Goal: Task Accomplishment & Management: Contribute content

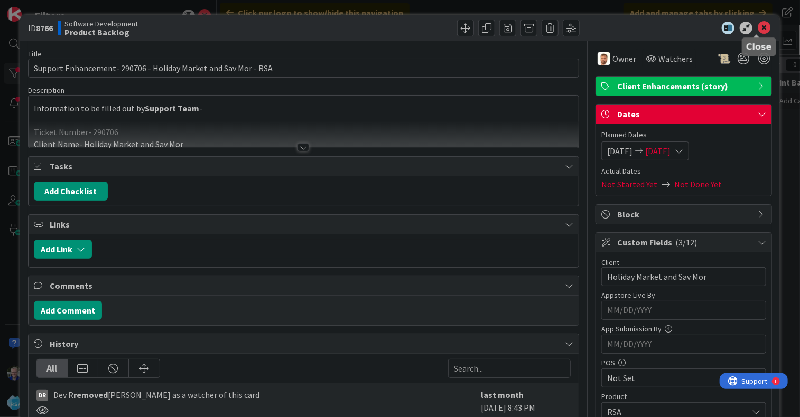
click at [758, 28] on icon at bounding box center [764, 28] width 13 height 13
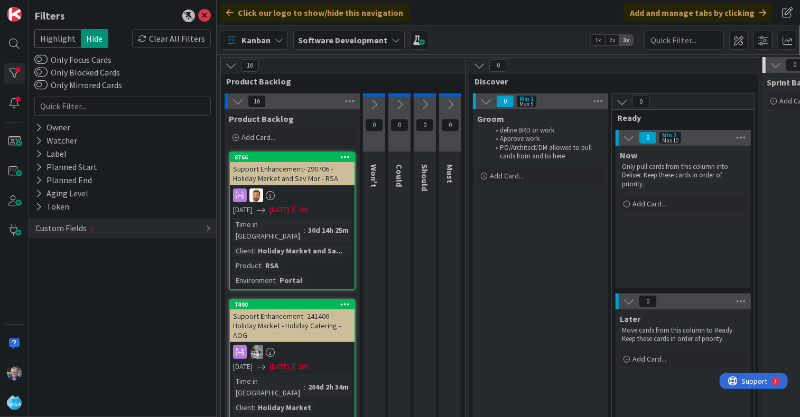
click at [482, 64] on icon at bounding box center [479, 66] width 12 height 12
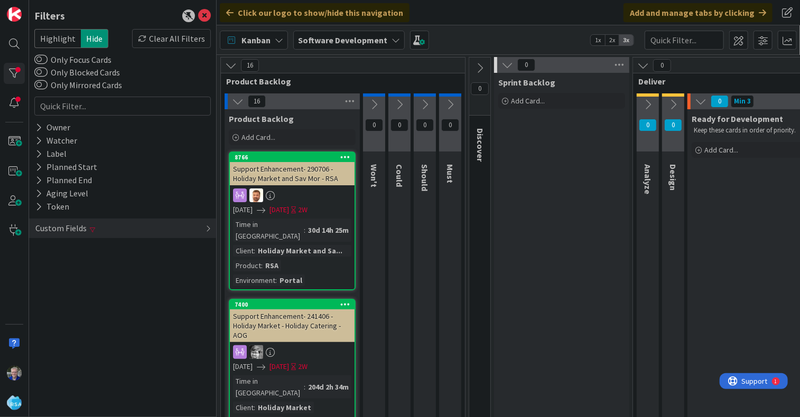
click at [507, 64] on icon at bounding box center [507, 65] width 12 height 12
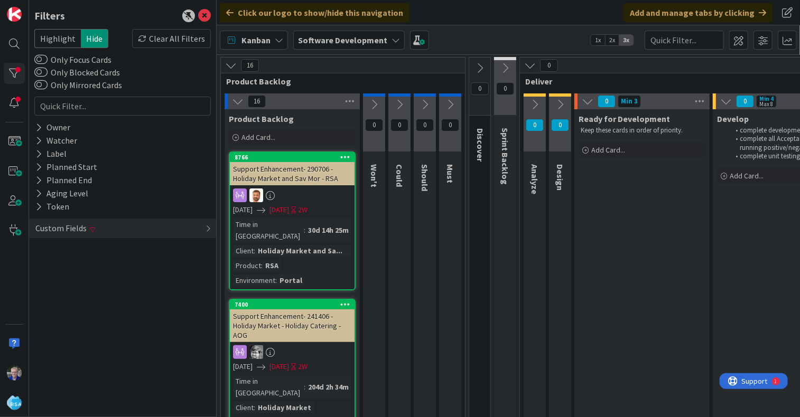
click at [584, 101] on icon at bounding box center [588, 102] width 12 height 12
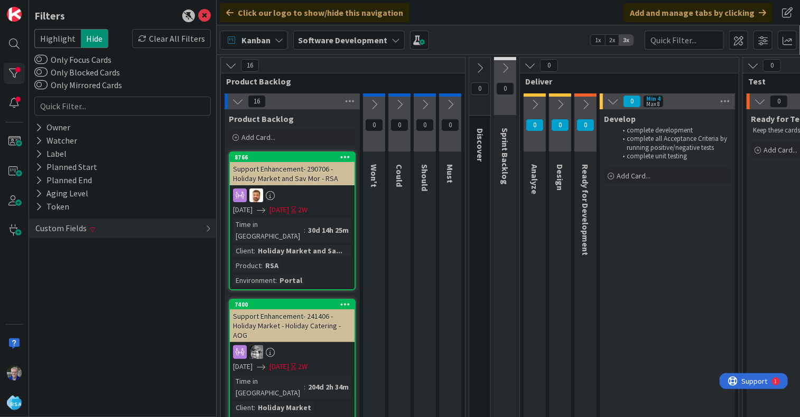
click at [611, 103] on icon at bounding box center [613, 102] width 12 height 12
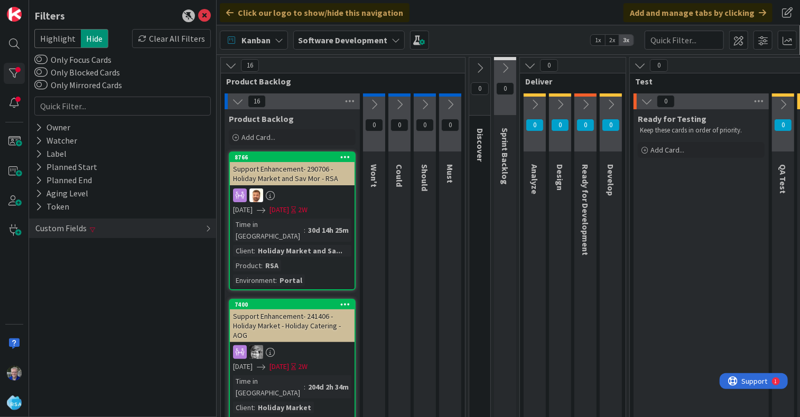
click at [528, 63] on icon at bounding box center [530, 66] width 12 height 12
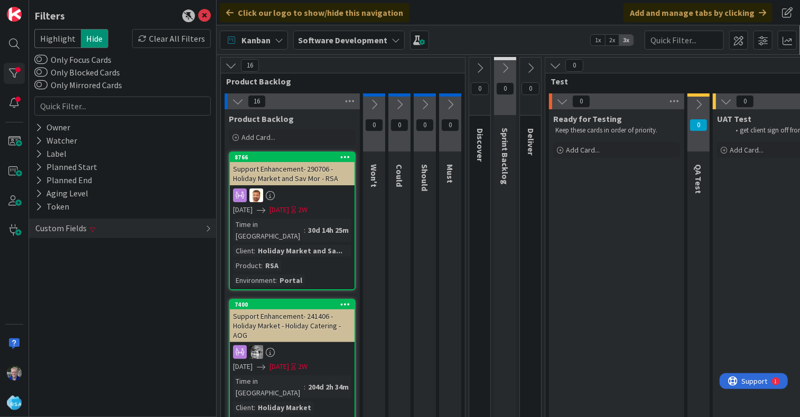
click at [532, 71] on icon at bounding box center [531, 68] width 12 height 12
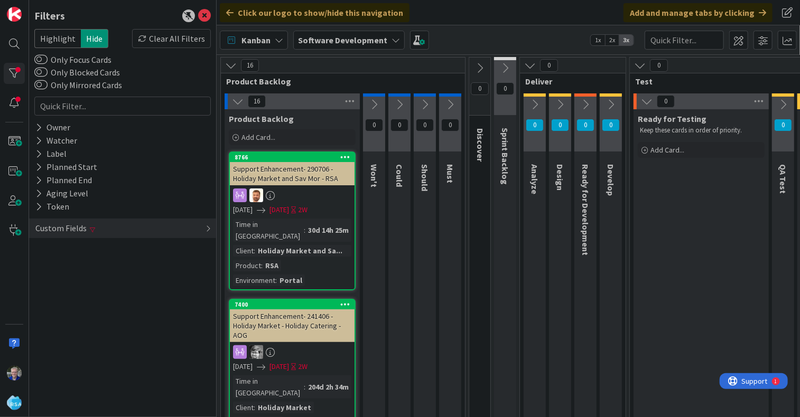
click at [612, 104] on icon at bounding box center [611, 105] width 12 height 12
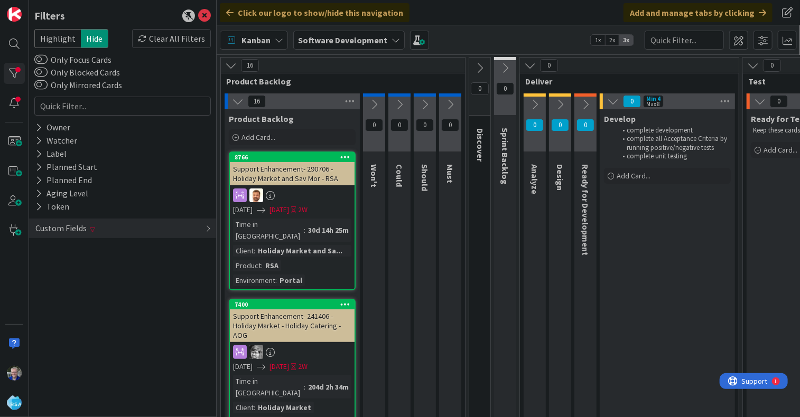
click at [587, 103] on icon at bounding box center [586, 105] width 12 height 12
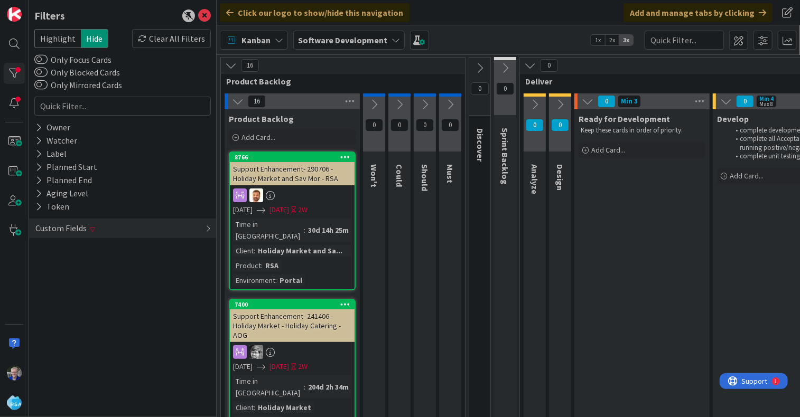
click at [561, 101] on icon at bounding box center [560, 105] width 12 height 12
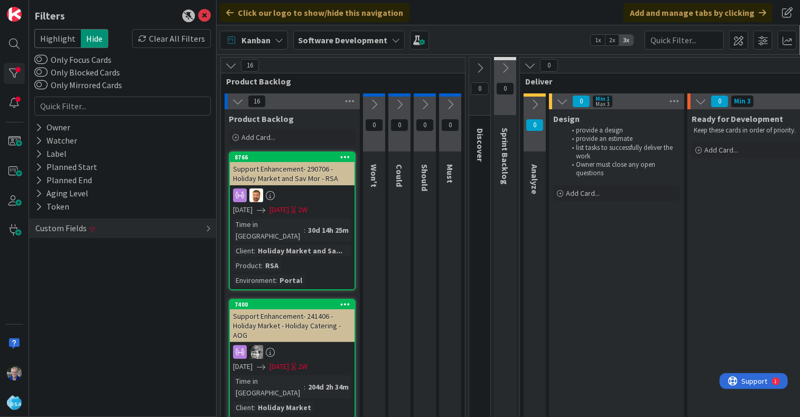
click at [535, 101] on icon at bounding box center [535, 105] width 12 height 12
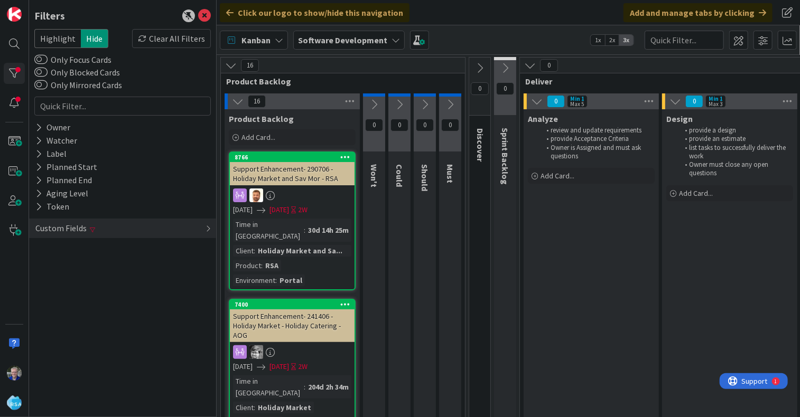
click at [230, 66] on icon at bounding box center [231, 66] width 12 height 12
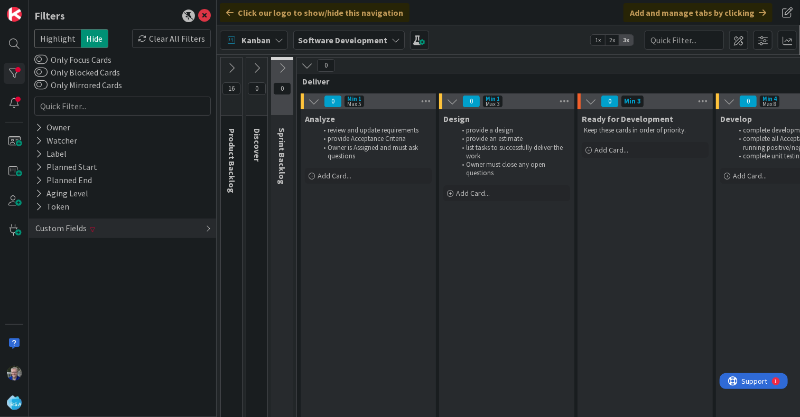
click at [207, 228] on icon at bounding box center [208, 229] width 5 height 8
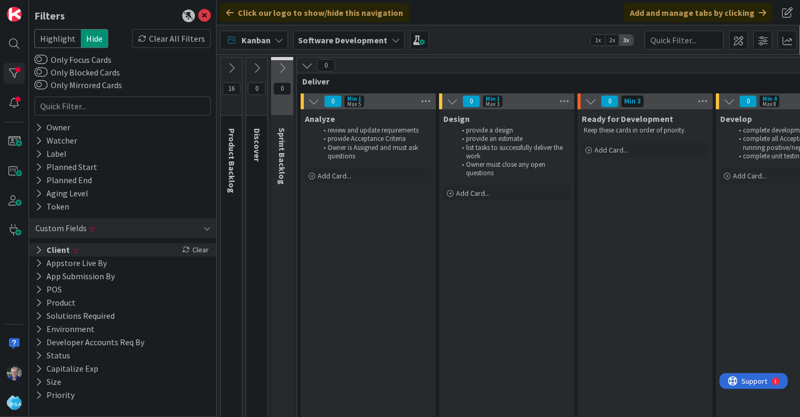
click at [200, 249] on div "Clear" at bounding box center [195, 250] width 31 height 13
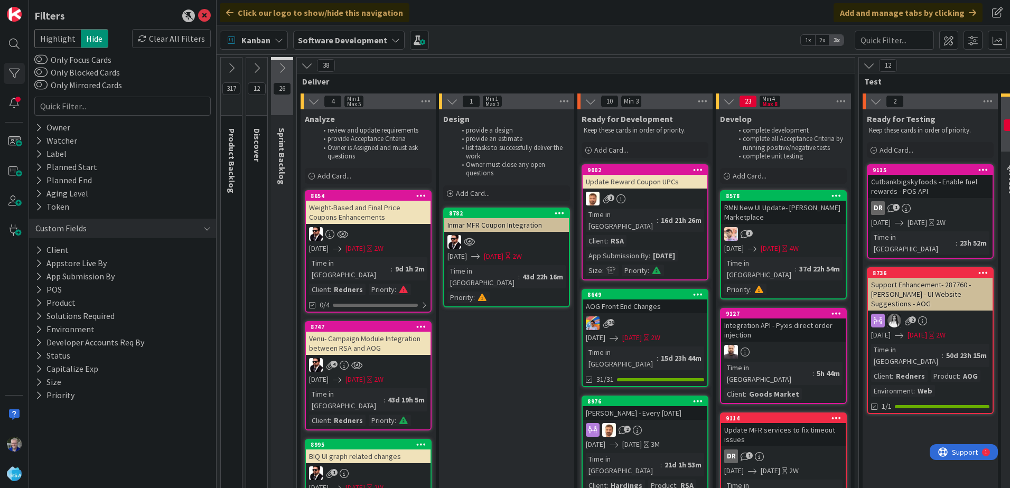
click at [231, 70] on icon at bounding box center [232, 68] width 12 height 12
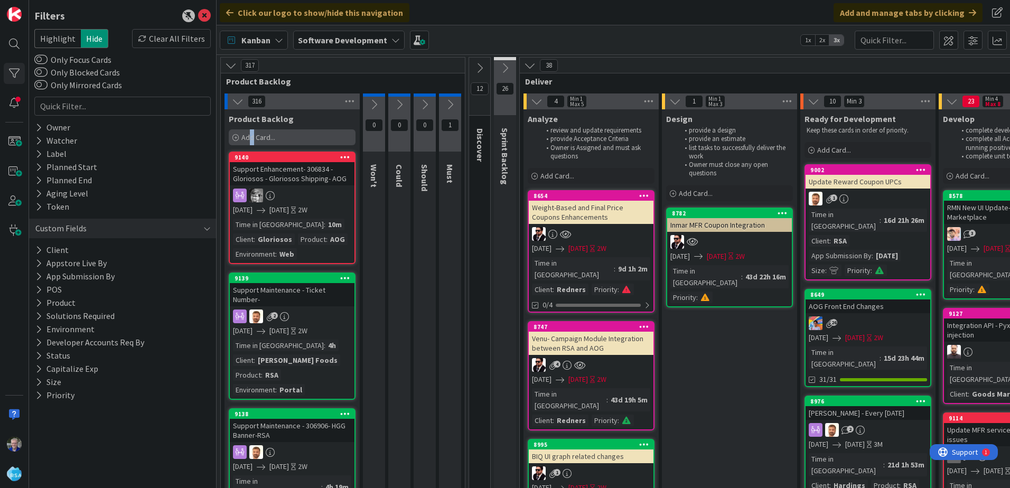
click at [252, 137] on span "Add Card..." at bounding box center [258, 138] width 34 height 10
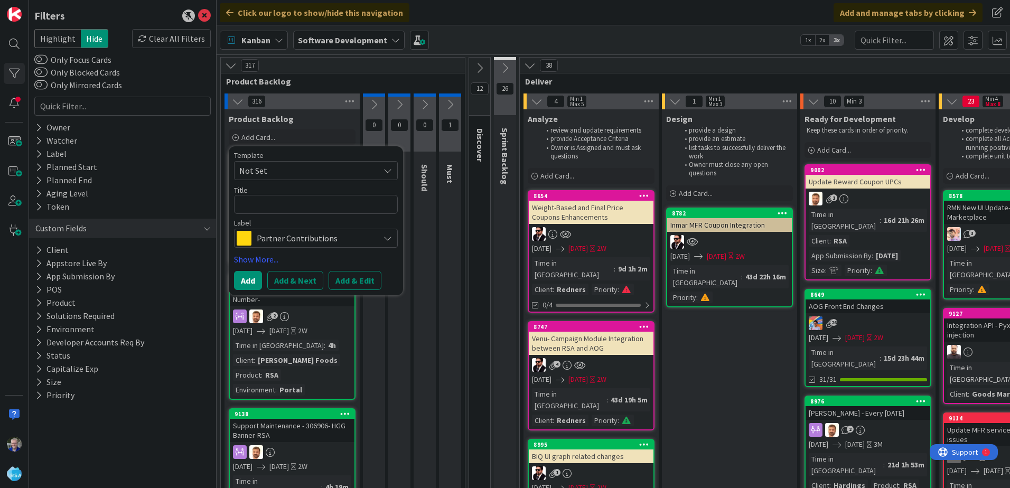
click at [255, 204] on textarea at bounding box center [316, 204] width 164 height 19
click at [292, 239] on span "Partner Contributions" at bounding box center [315, 238] width 117 height 15
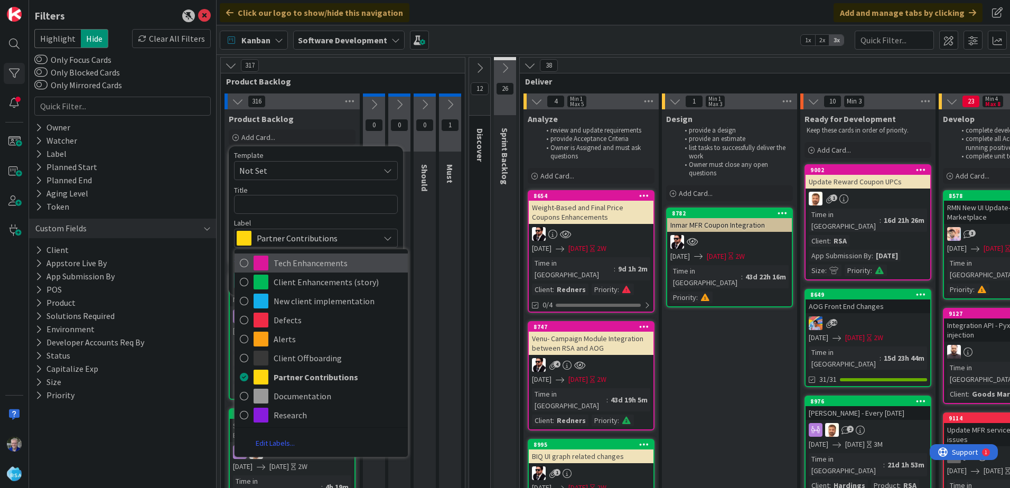
click at [245, 263] on icon at bounding box center [244, 263] width 8 height 16
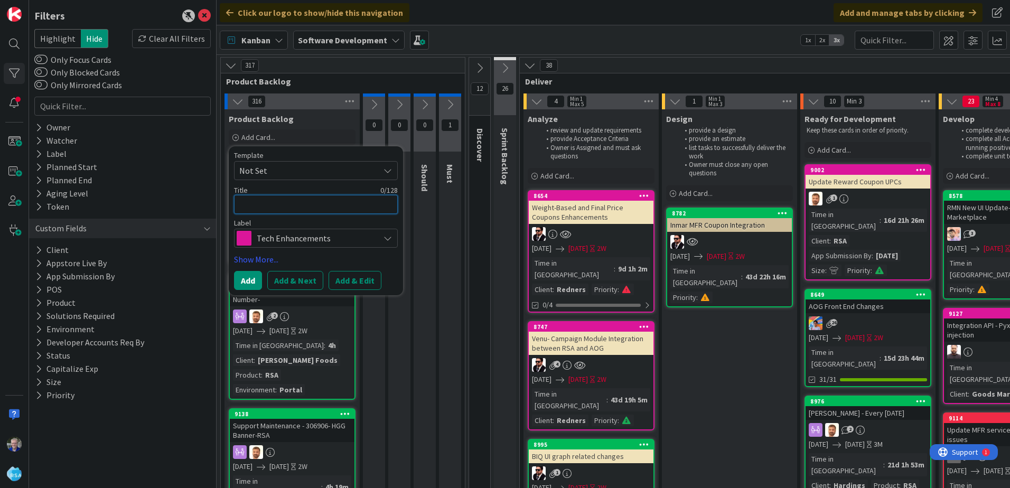
click at [268, 202] on textarea at bounding box center [316, 204] width 164 height 19
type textarea "x"
type textarea "L"
type textarea "x"
type textarea "Li"
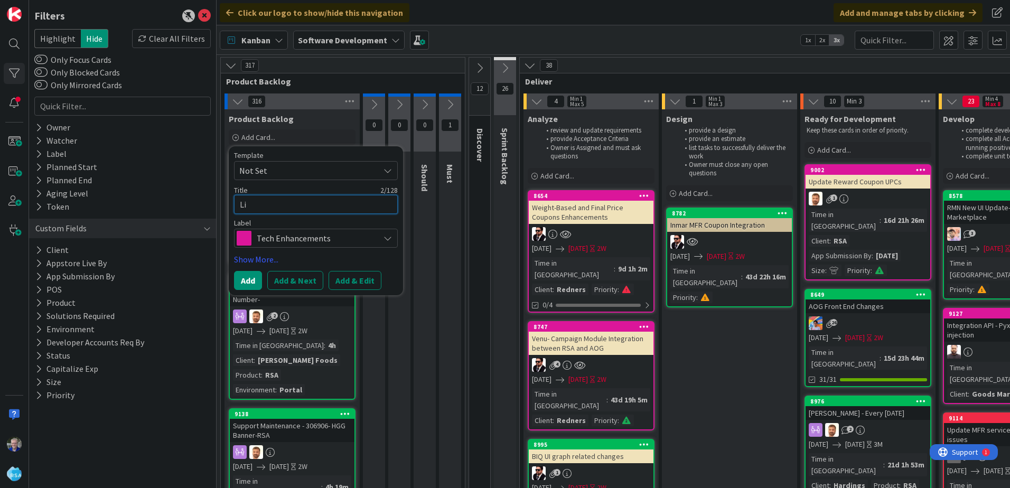
type textarea "x"
type textarea "[PERSON_NAME]"
type textarea "x"
type textarea "Linu"
type textarea "x"
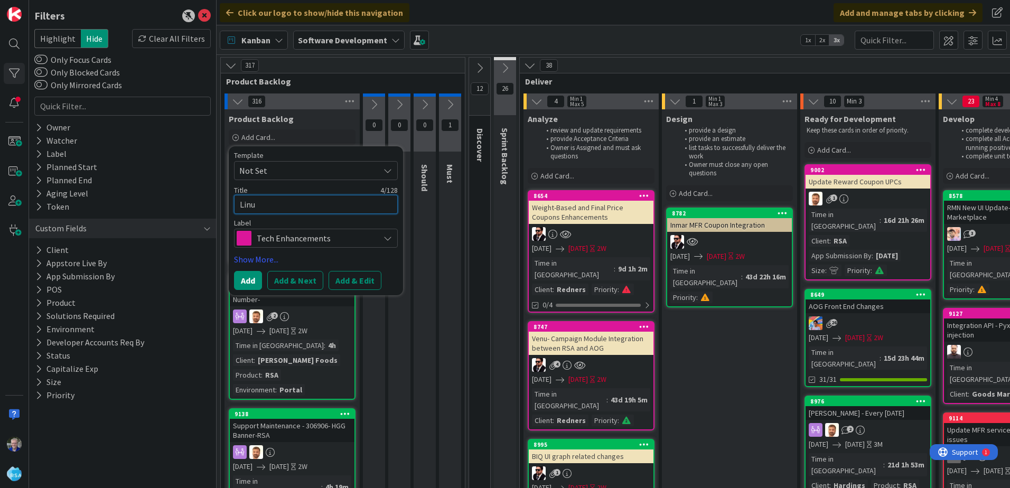
type textarea "Linux"
type textarea "x"
type textarea "Linux"
type textarea "x"
type textarea "Linux S"
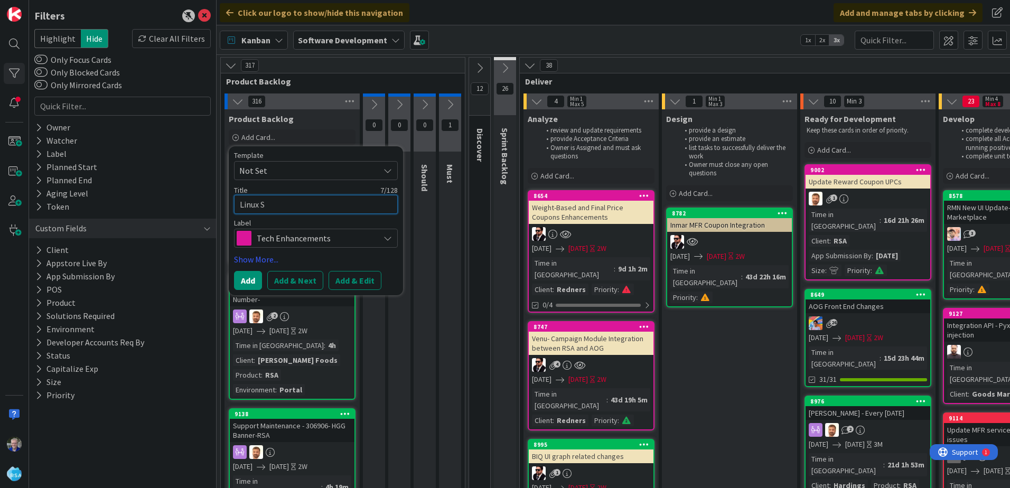
type textarea "x"
type textarea "Linux Se"
type textarea "x"
type textarea "Linux Ser"
type textarea "x"
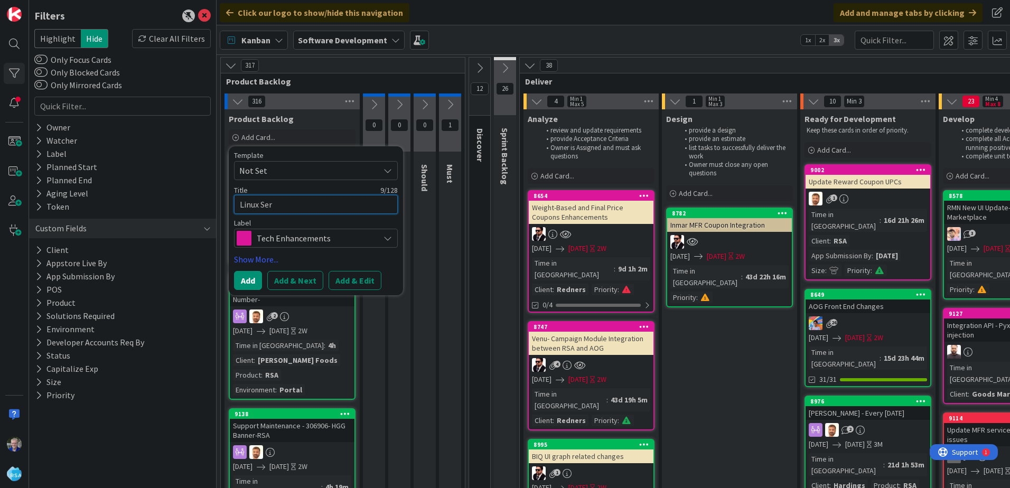
type textarea "Linux Serv"
type textarea "x"
type textarea "Linux Serve"
type textarea "x"
type textarea "Linux Server"
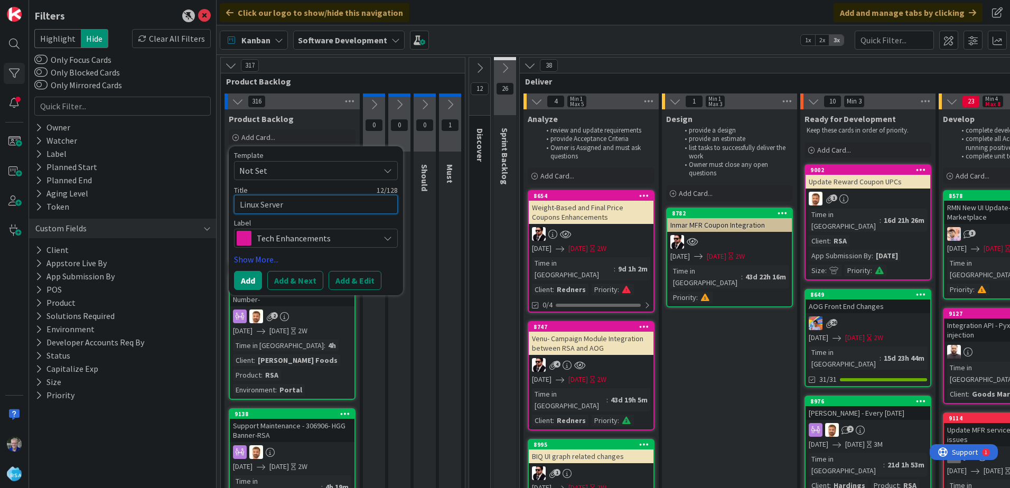
type textarea "x"
type textarea "Linux Server("
type textarea "x"
type textarea "Linux Server(s"
type textarea "x"
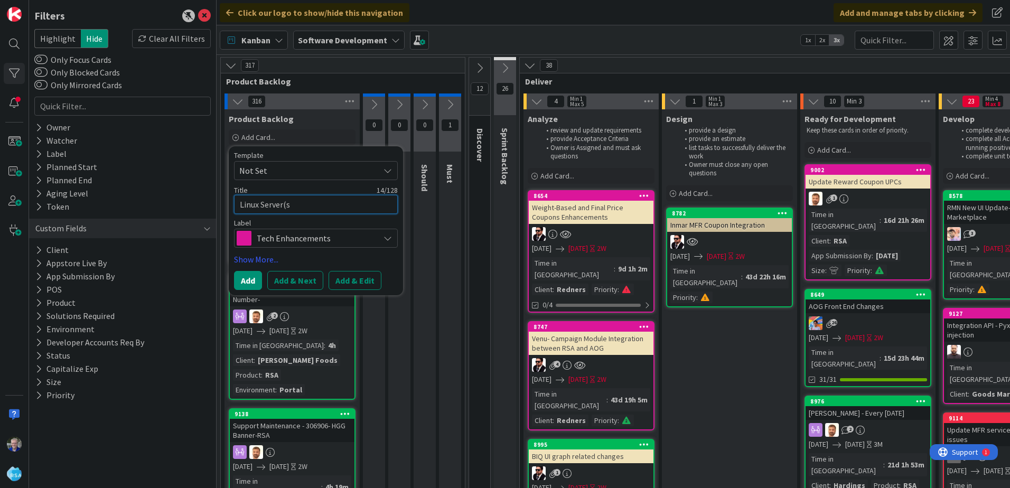
type textarea "Linux Server(s)"
type textarea "x"
type textarea "Linux Server(s)"
type textarea "x"
type textarea "Linux Server(s) s"
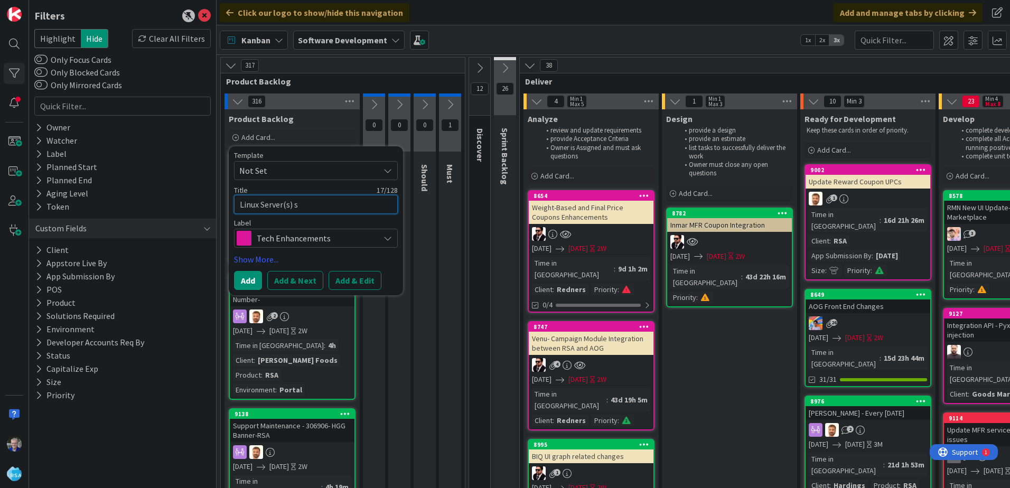
type textarea "x"
type textarea "Linux Server(s) sh"
type textarea "x"
type textarea "Linux Server(s) sho"
type textarea "x"
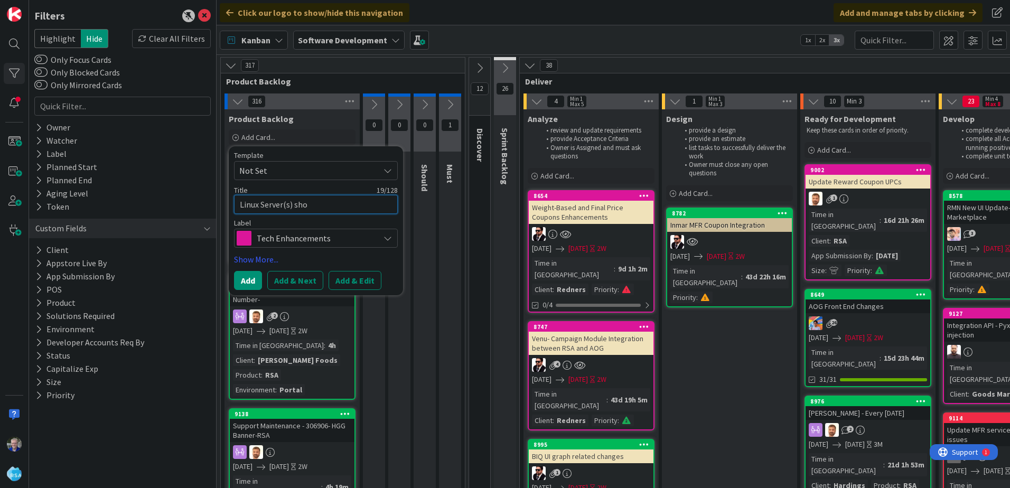
type textarea "Linux Server(s) show"
type textarea "x"
type textarea "Linux Server(s) showi"
type textarea "x"
type textarea "Linux Server(s) showin"
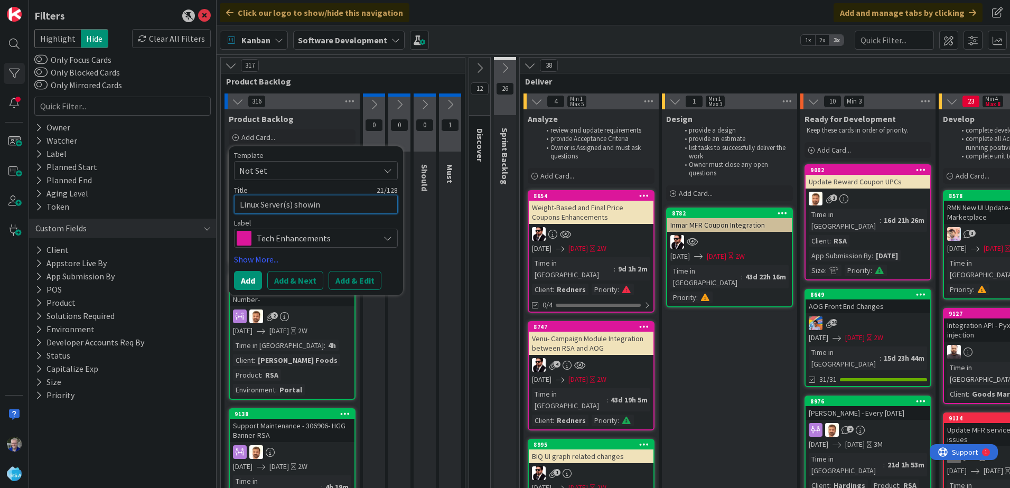
type textarea "x"
type textarea "Linux Server(s) showing"
type textarea "x"
type textarea "Linux Server(s) showing"
type textarea "x"
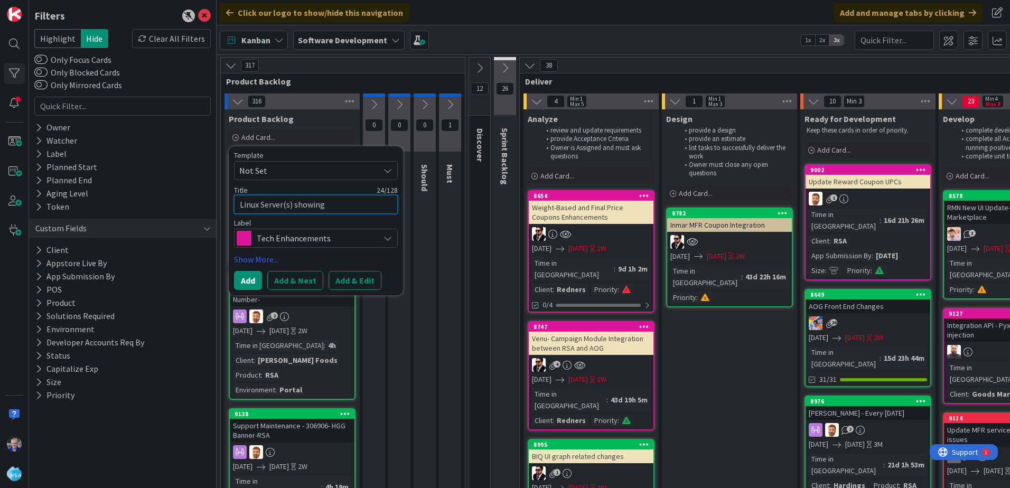
type textarea "Linux Server(s) showing d"
type textarea "x"
type textarea "Linux Server(s) showing de"
type textarea "x"
type textarea "Linux Server(s) showing def"
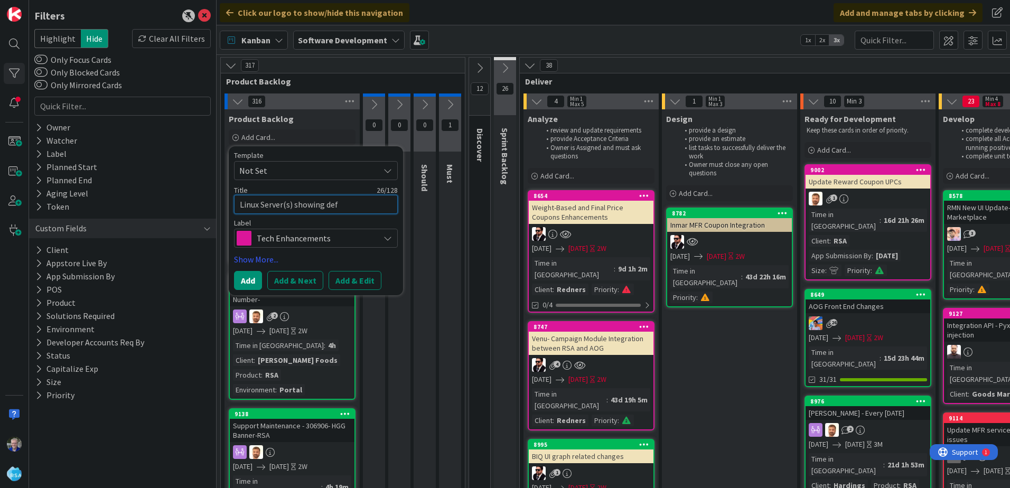
type textarea "x"
type textarea "Linux Server(s) showing defa"
type textarea "x"
type textarea "Linux Server(s) showing defau"
type textarea "x"
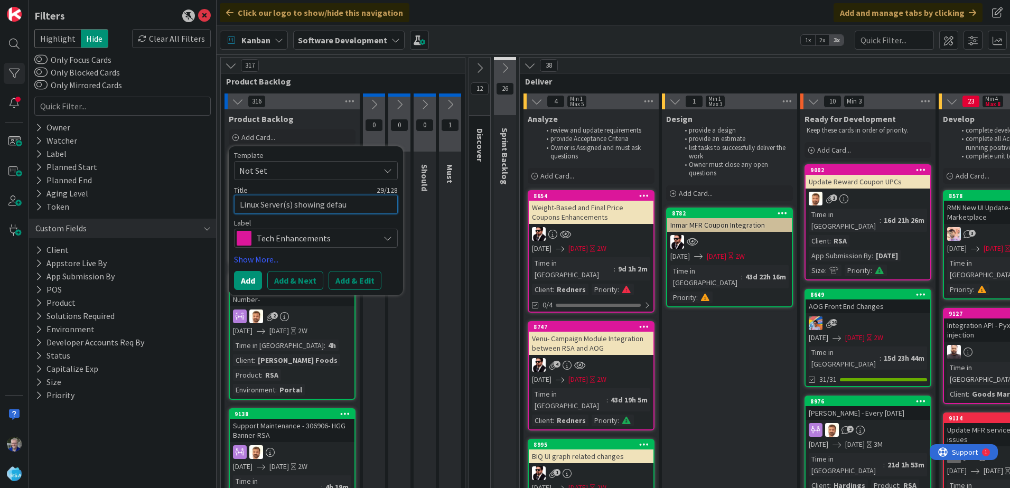
type textarea "Linux Server(s) showing defaul"
type textarea "x"
type textarea "Linux Server(s) showing default"
drag, startPoint x: 357, startPoint y: 206, endPoint x: 260, endPoint y: 203, distance: 96.7
click at [260, 203] on textarea "Linux Server(s) showing default" at bounding box center [316, 204] width 164 height 19
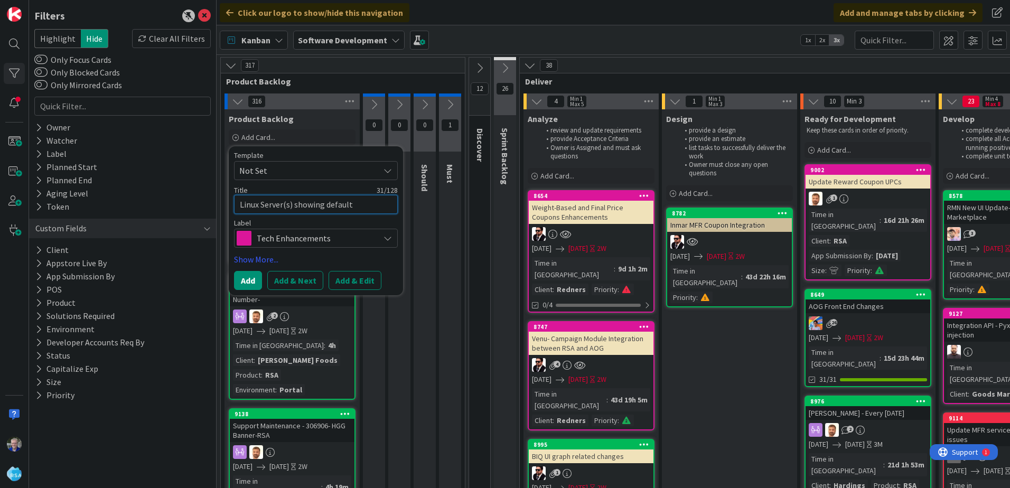
type textarea "x"
type textarea "Linux w"
type textarea "x"
type textarea "Linux we"
type textarea "x"
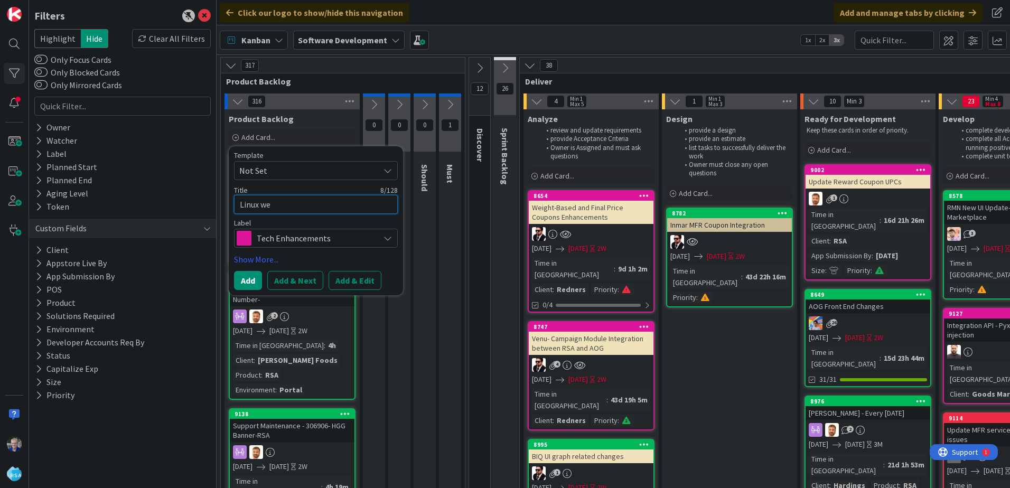
type textarea "Linux web"
type textarea "x"
type textarea "Linux web"
type textarea "x"
type textarea "Linux web s"
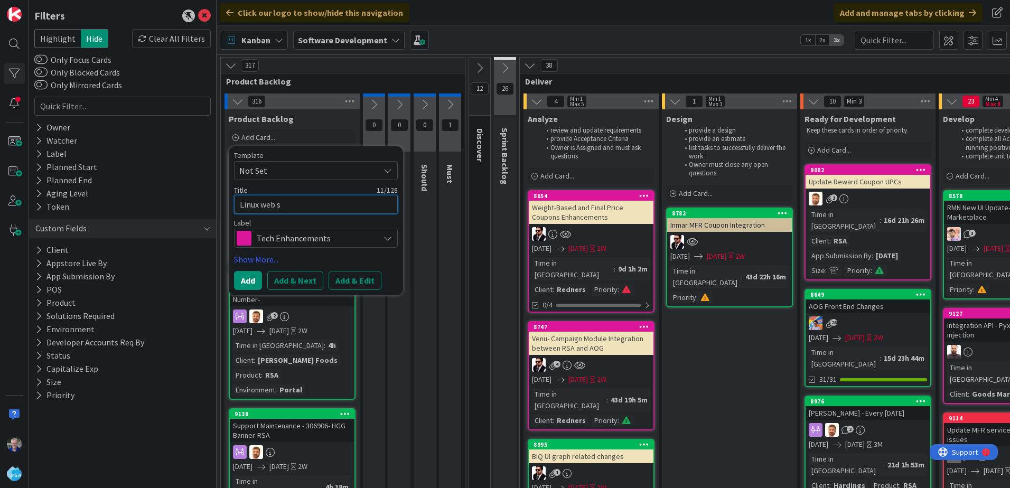
type textarea "x"
type textarea "Linux web se"
type textarea "x"
type textarea "Linux web ser"
type textarea "x"
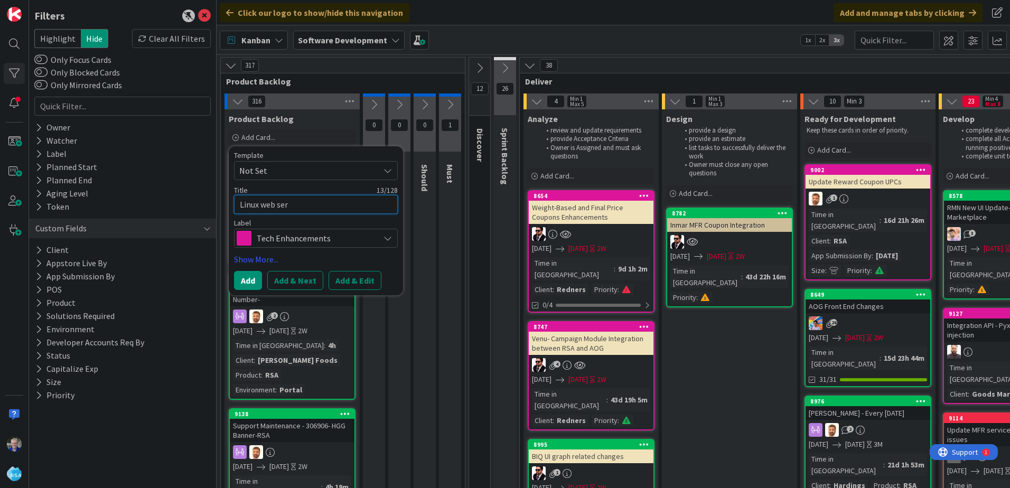
type textarea "Linux web serv"
type textarea "x"
type textarea "Linux web serve"
type textarea "x"
type textarea "Linux web server"
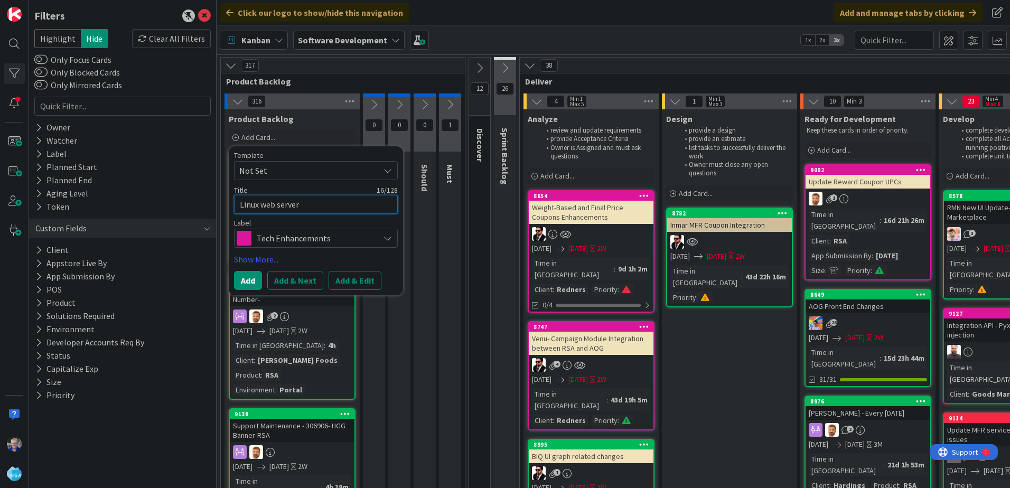
type textarea "x"
type textarea "Linux web server"
type textarea "x"
type textarea "Linux web server i"
type textarea "x"
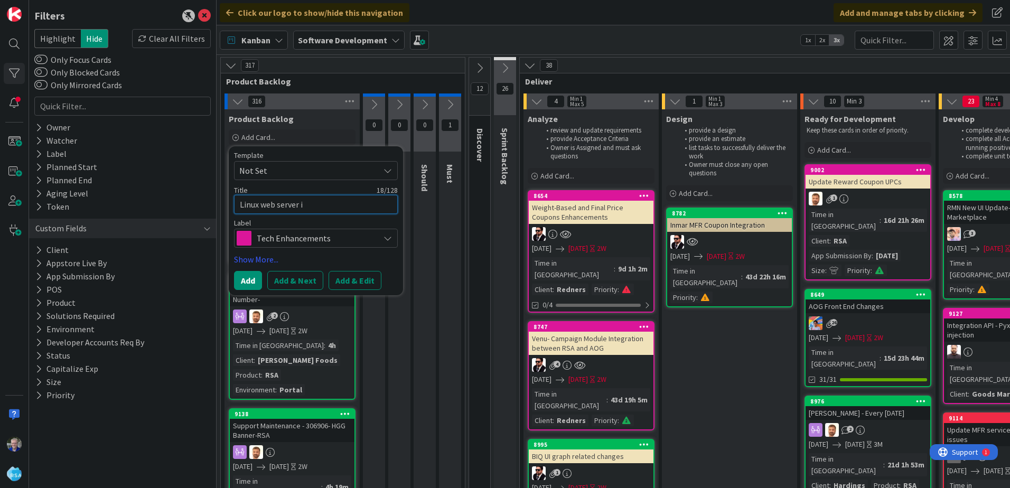
type textarea "Linux web server is"
type textarea "x"
type textarea "Linux web server iss"
type textarea "x"
type textarea "Linux web server issu"
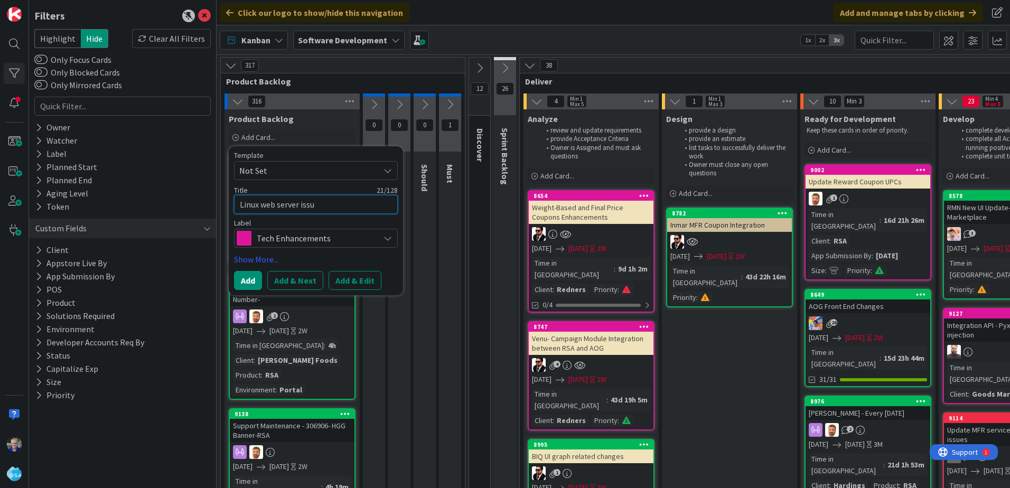
type textarea "x"
type textarea "Linux web server issue"
type textarea "x"
type textarea "Linux web server issues"
type textarea "x"
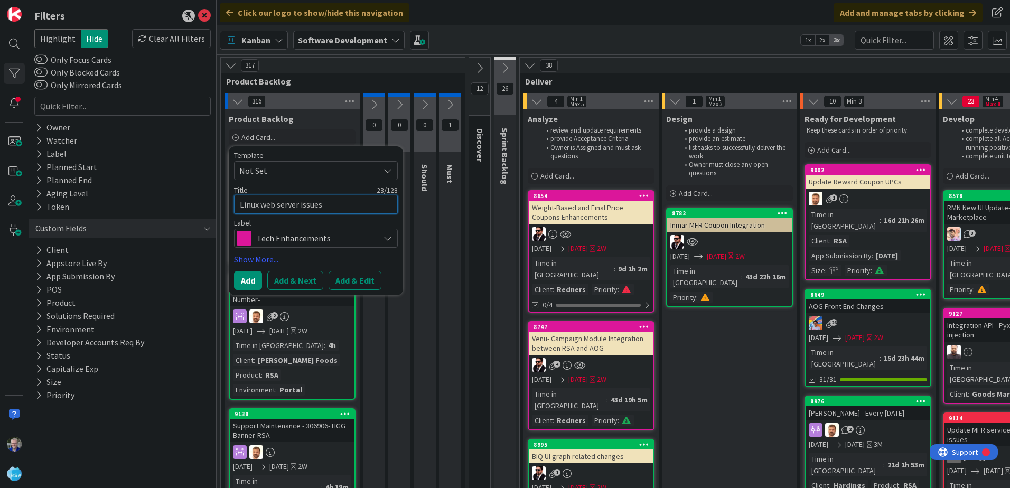
type textarea "Linux web server Pissues"
type textarea "x"
type textarea "Linux web server issues"
type textarea "x"
type textarea "Linux web server Pissues"
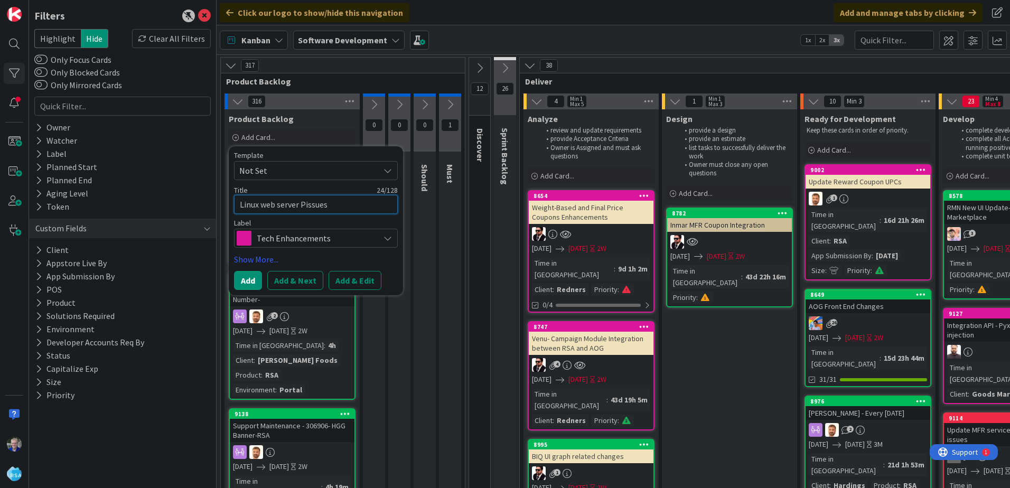
type textarea "x"
type textarea "Linux web server PCissues"
type textarea "x"
type textarea "Linux web server PCIissues"
type textarea "x"
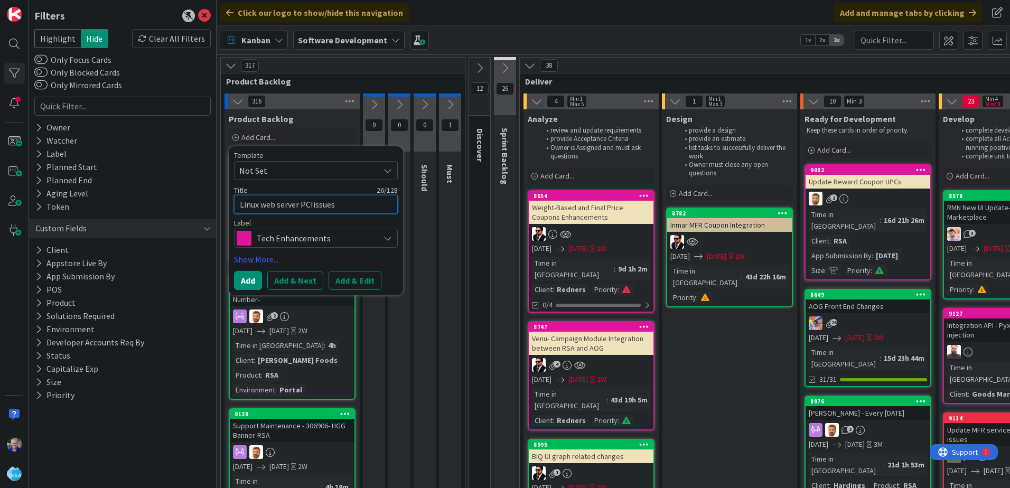
type textarea "Linux web server PCI issues"
type textarea "x"
type textarea "Linux web server PCI Cissues"
type textarea "x"
type textarea "Linux web server PCI issues"
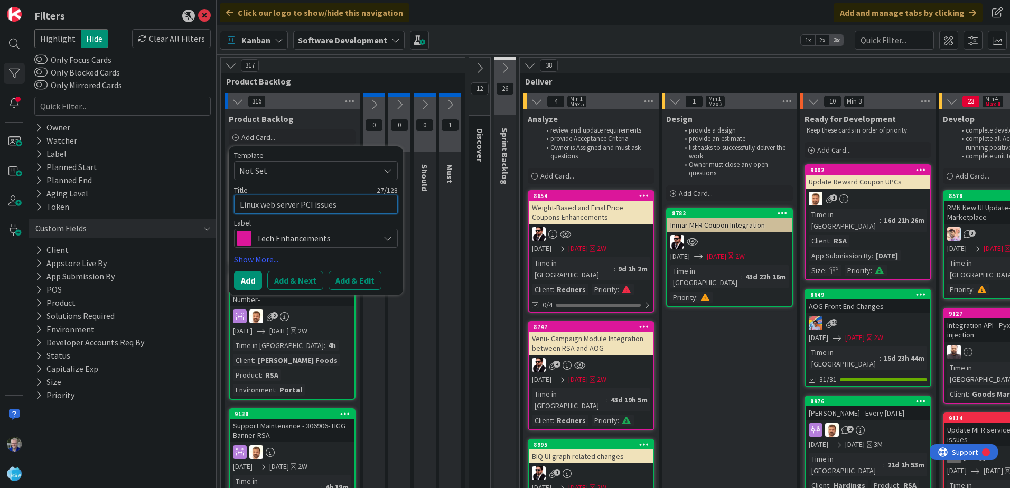
type textarea "x"
type textarea "Linux web server PCI Sissues"
type textarea "x"
type textarea "Linux web server PCI Scissues"
type textarea "x"
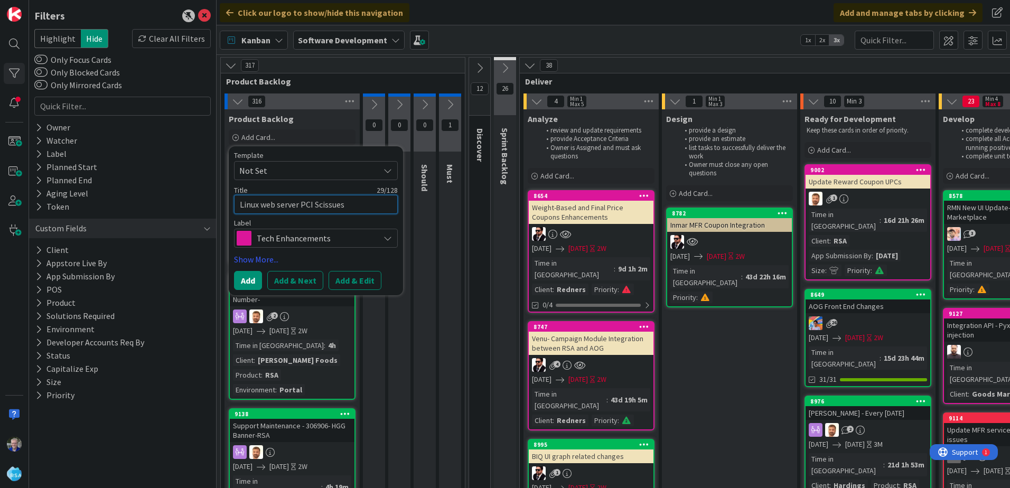
type textarea "Linux web server PCI Scaissues"
type textarea "x"
type textarea "Linux web server PCI Scanissues"
type textarea "x"
type textarea "Linux web server PCI Scan issues"
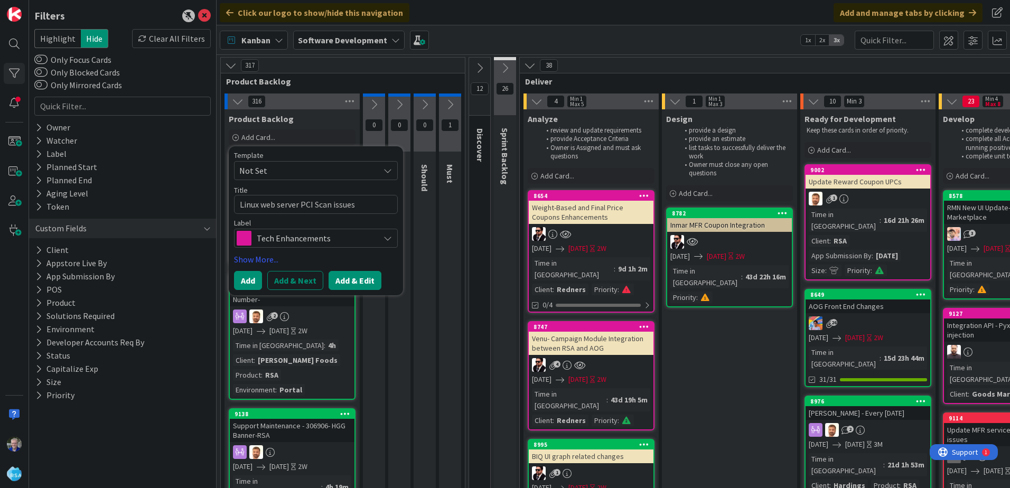
click at [340, 278] on button "Add & Edit" at bounding box center [355, 280] width 53 height 19
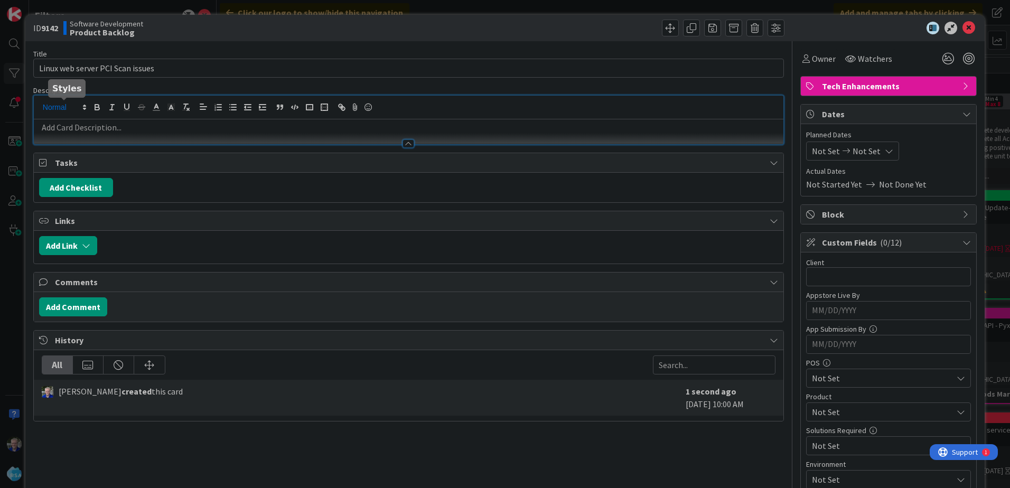
click at [89, 108] on div at bounding box center [409, 120] width 750 height 49
click at [58, 127] on p at bounding box center [408, 128] width 739 height 12
click at [64, 128] on p at bounding box center [408, 128] width 739 height 12
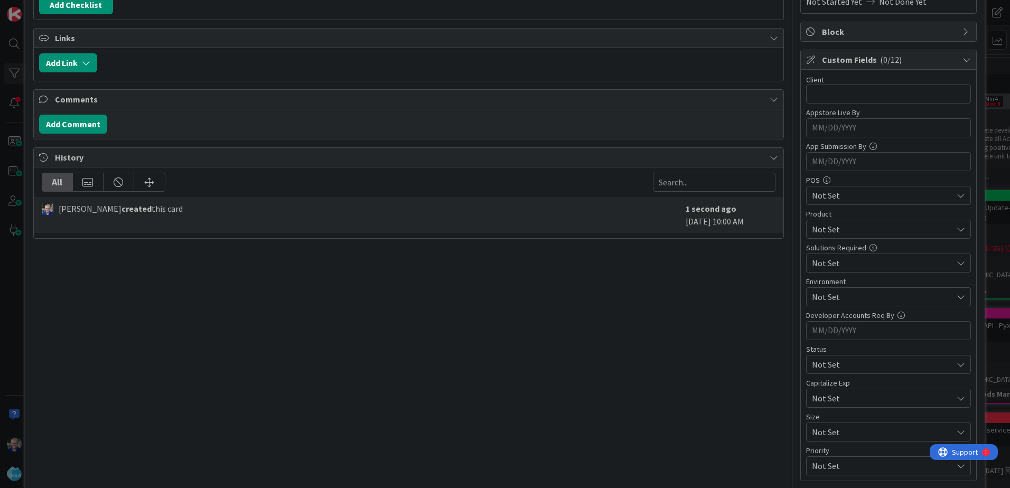
scroll to position [159, 0]
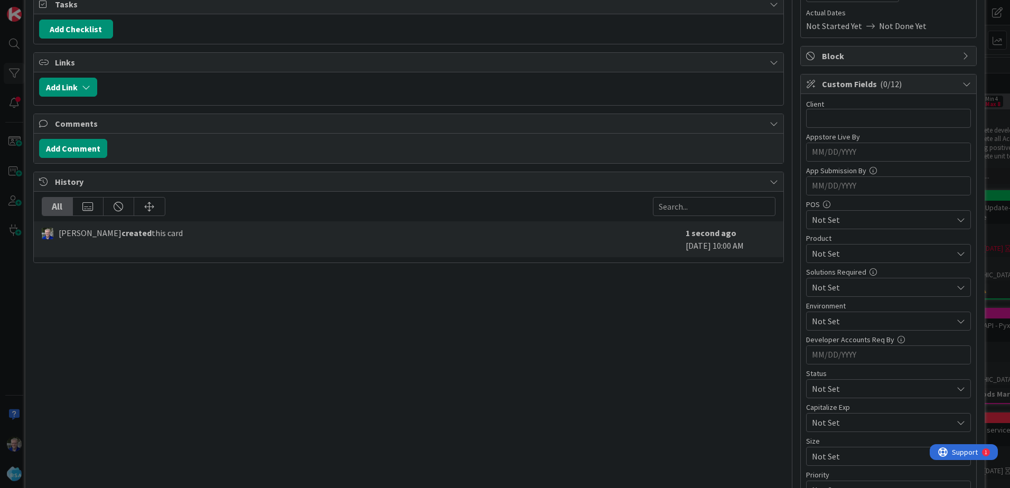
click at [799, 252] on span "Not Set" at bounding box center [882, 253] width 141 height 13
click at [799, 298] on link "AOG" at bounding box center [887, 297] width 168 height 19
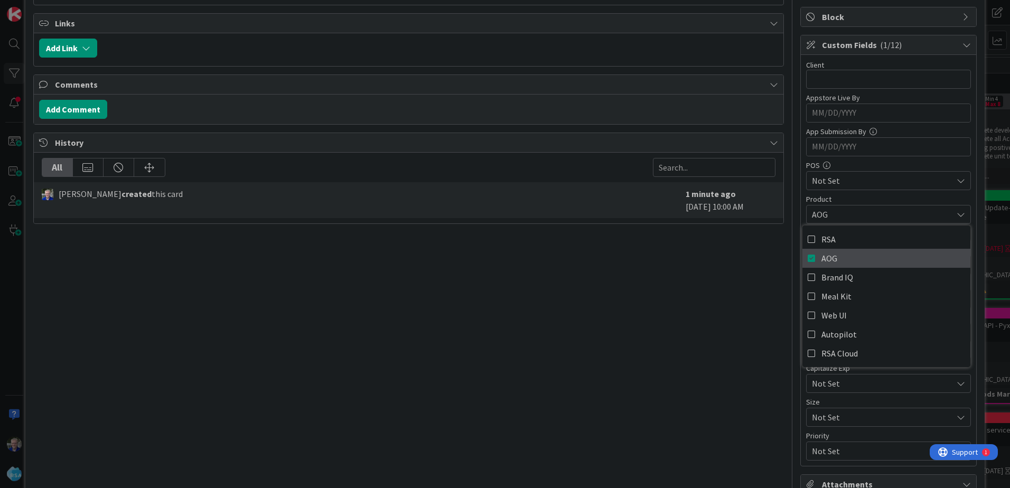
scroll to position [211, 0]
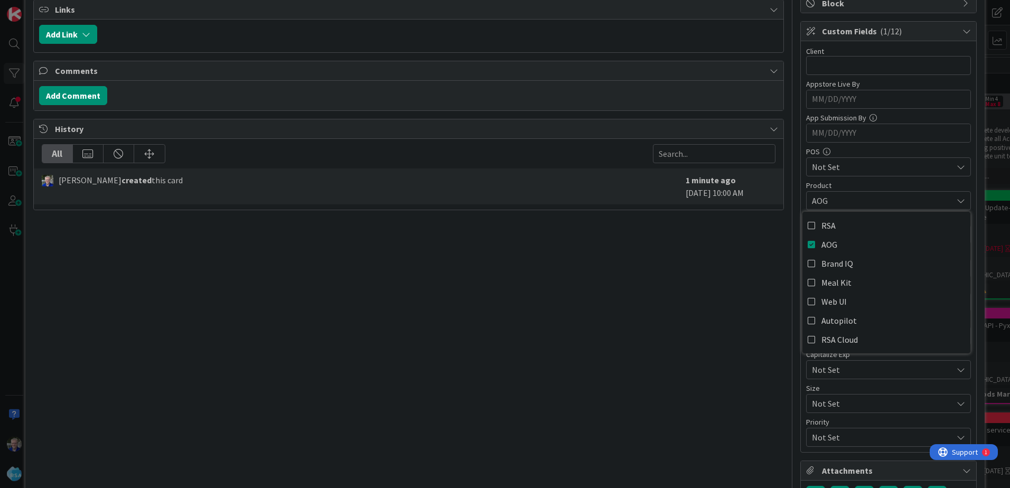
click at [707, 285] on div "Title 32 / 128 Linux web server PCI Scan issues Description [PERSON_NAME] just …" at bounding box center [408, 201] width 751 height 743
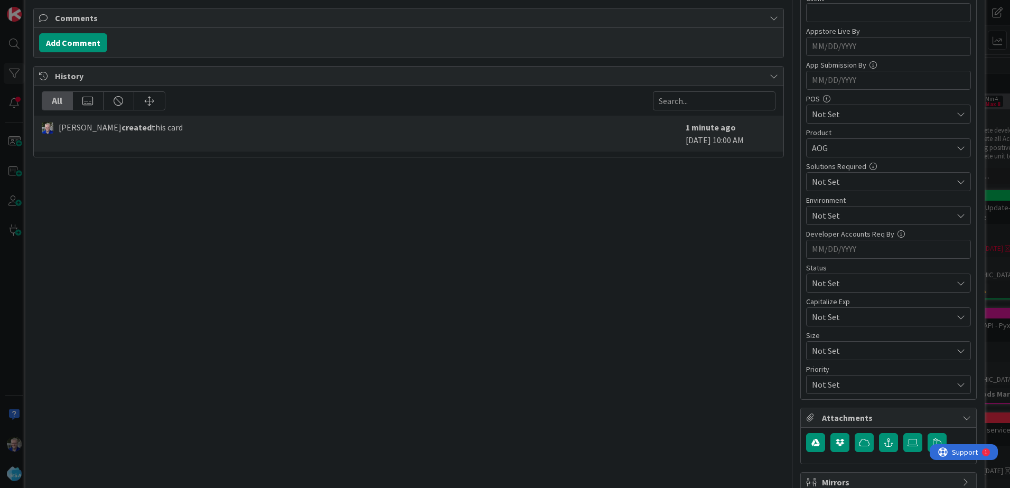
scroll to position [317, 0]
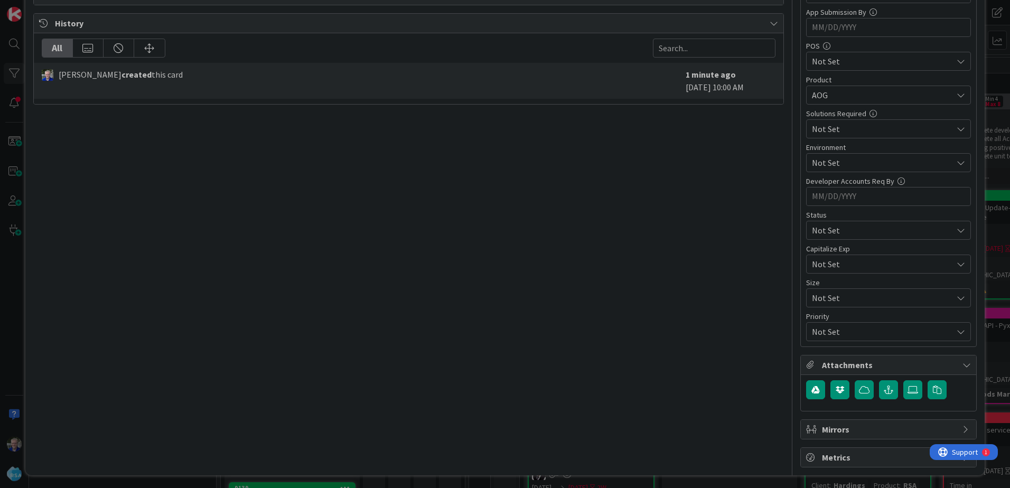
click at [799, 296] on span "Not Set" at bounding box center [879, 298] width 135 height 15
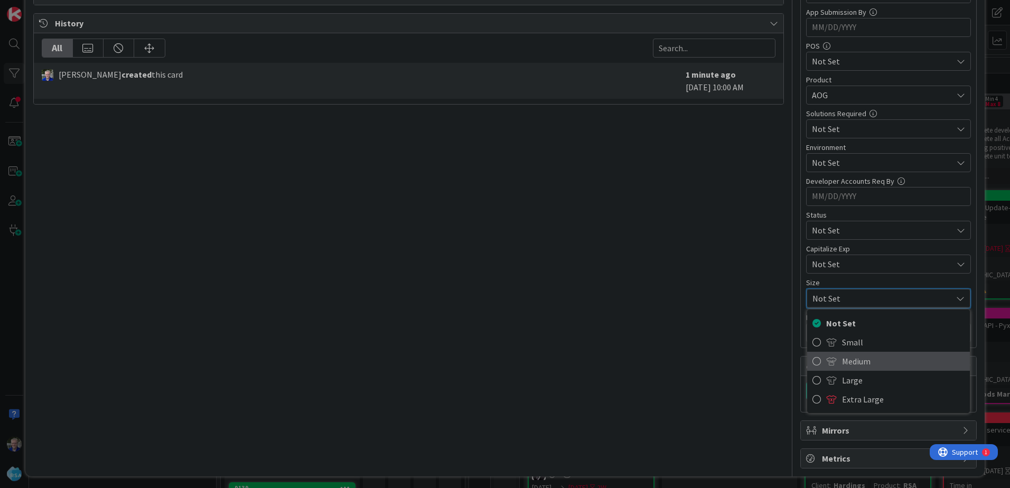
click at [799, 359] on link "Medium" at bounding box center [888, 361] width 163 height 19
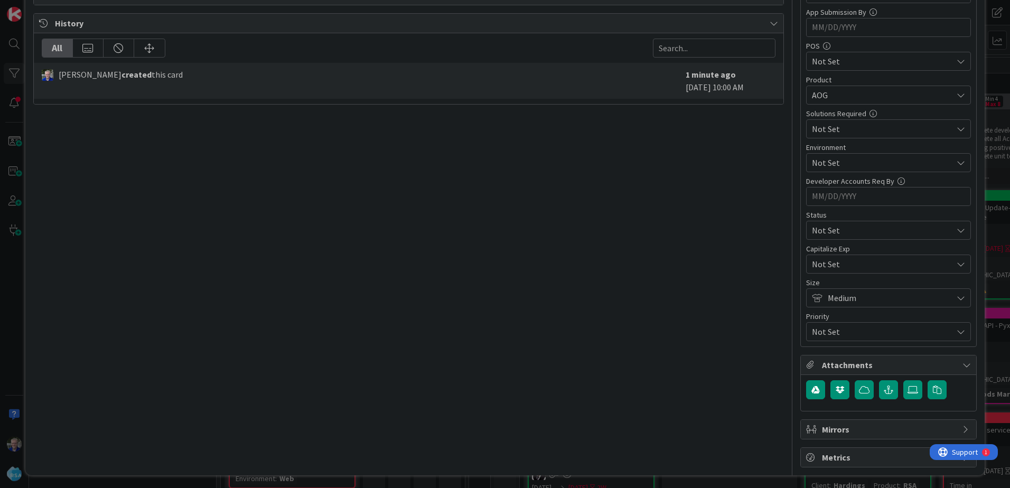
click at [799, 326] on span "Not Set" at bounding box center [879, 331] width 135 height 15
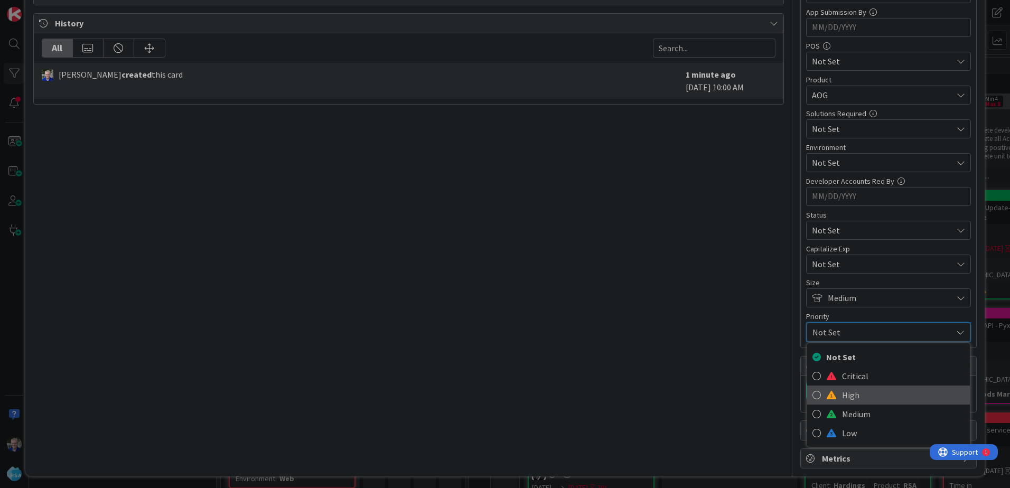
click at [799, 395] on icon at bounding box center [817, 395] width 8 height 16
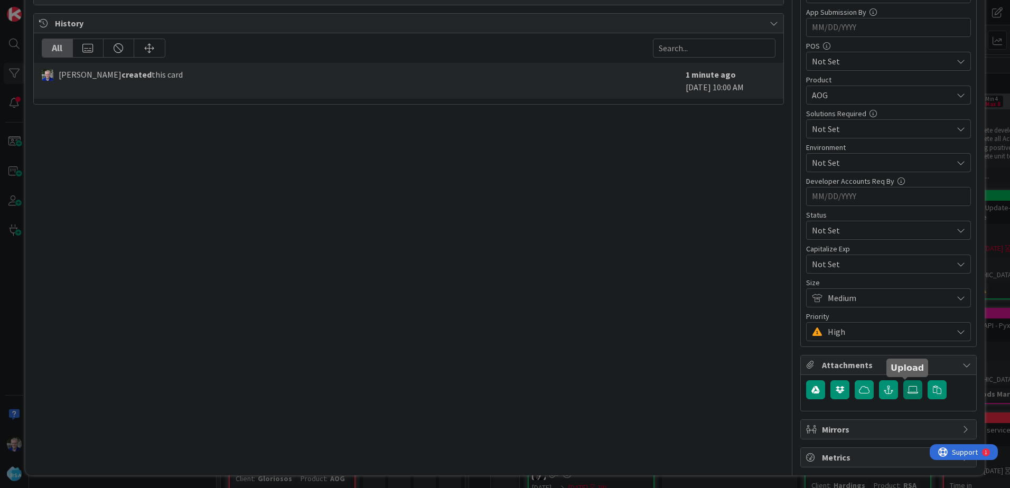
click at [799, 390] on icon at bounding box center [913, 390] width 11 height 8
click at [799, 380] on input "file" at bounding box center [904, 380] width 0 height 0
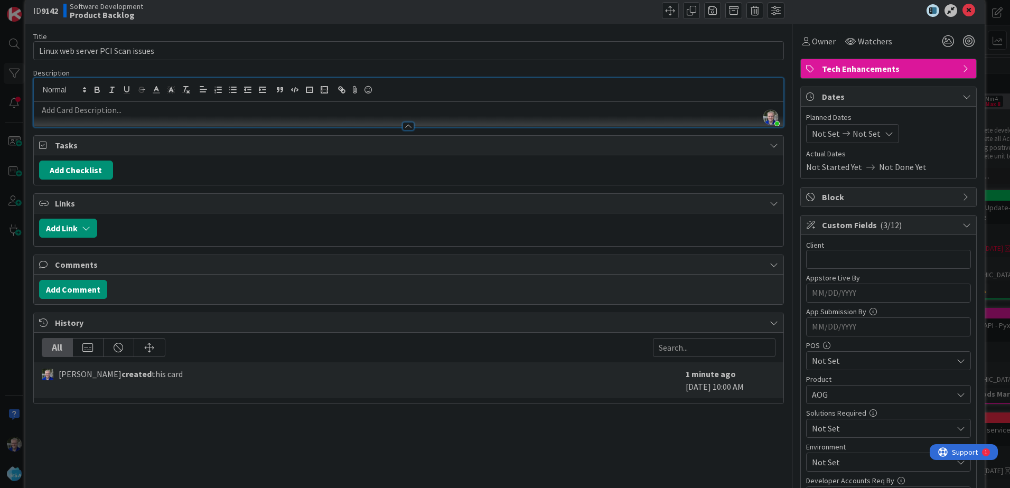
scroll to position [0, 0]
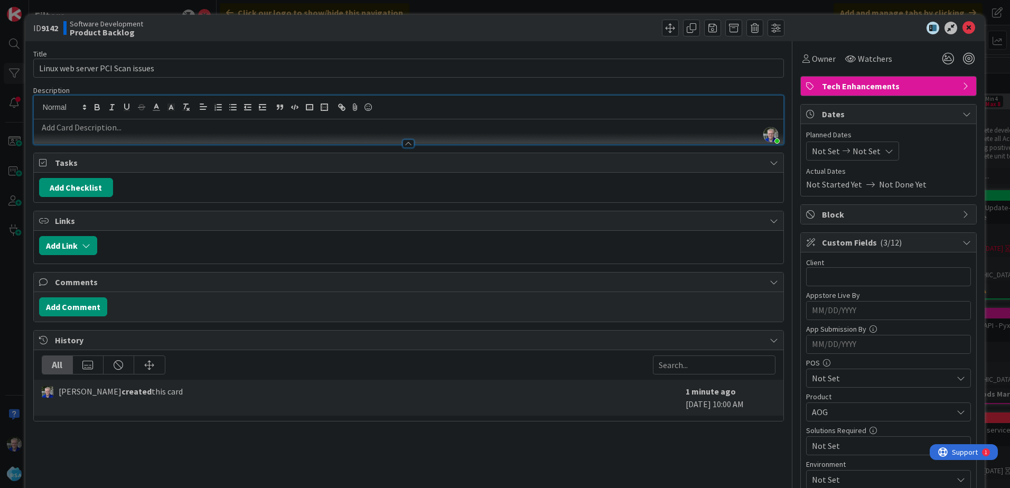
click at [85, 123] on p at bounding box center [408, 128] width 739 height 12
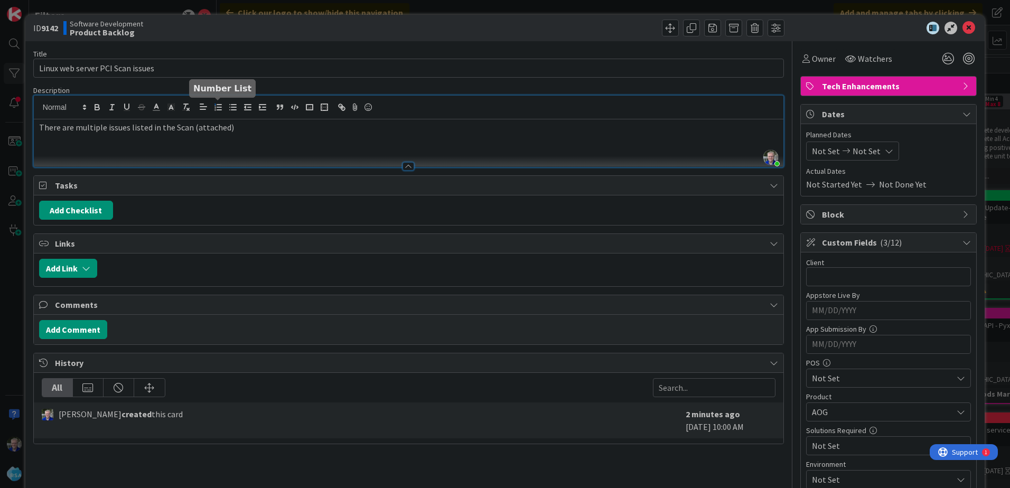
click at [215, 107] on icon "button" at bounding box center [218, 108] width 10 height 10
click at [68, 140] on li at bounding box center [415, 140] width 727 height 12
click at [257, 129] on p "There are multiple issues listed in the Scan (attached)" at bounding box center [408, 128] width 739 height 12
click at [154, 141] on li "SSL Certificate" at bounding box center [415, 140] width 727 height 12
click at [117, 140] on li "SSL Certificate CN=*.[DOMAIN_NAME] is not valid after [DATE] GMT" at bounding box center [415, 140] width 727 height 12
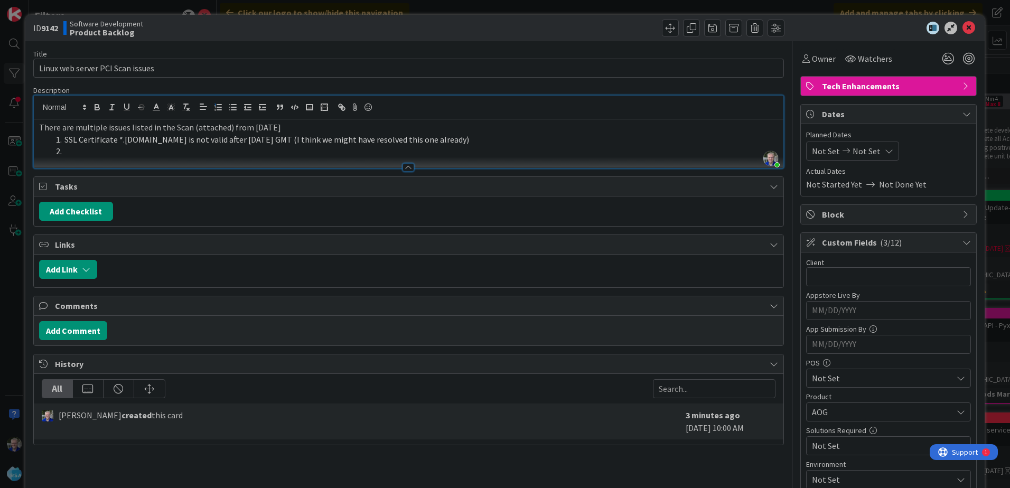
click at [66, 150] on li at bounding box center [415, 151] width 727 height 12
click at [117, 153] on li "(Page 3 -" at bounding box center [415, 151] width 727 height 12
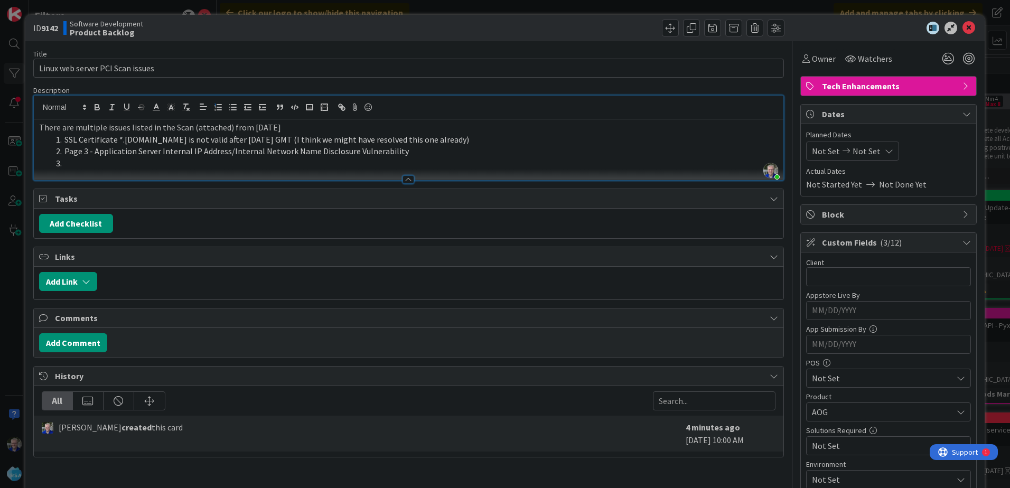
click at [70, 162] on li at bounding box center [415, 163] width 727 height 12
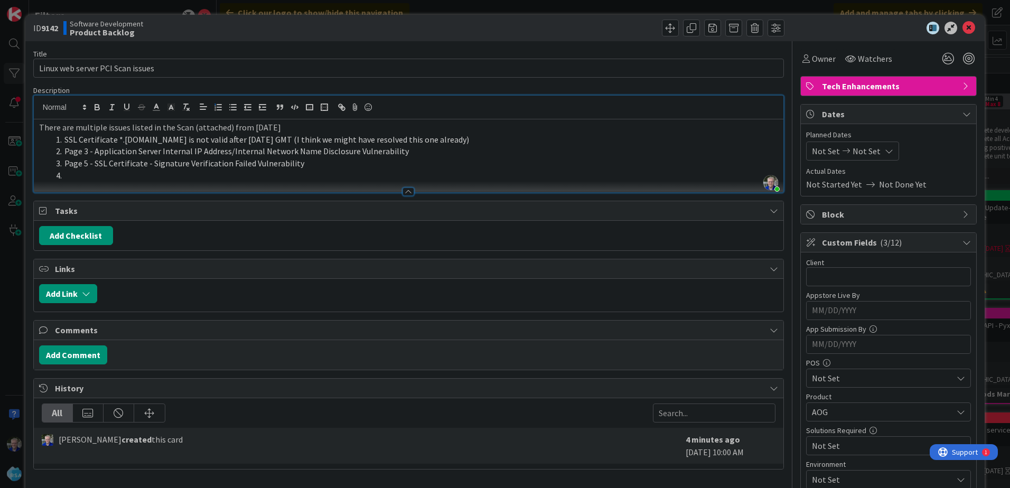
click at [86, 176] on li at bounding box center [415, 176] width 727 height 12
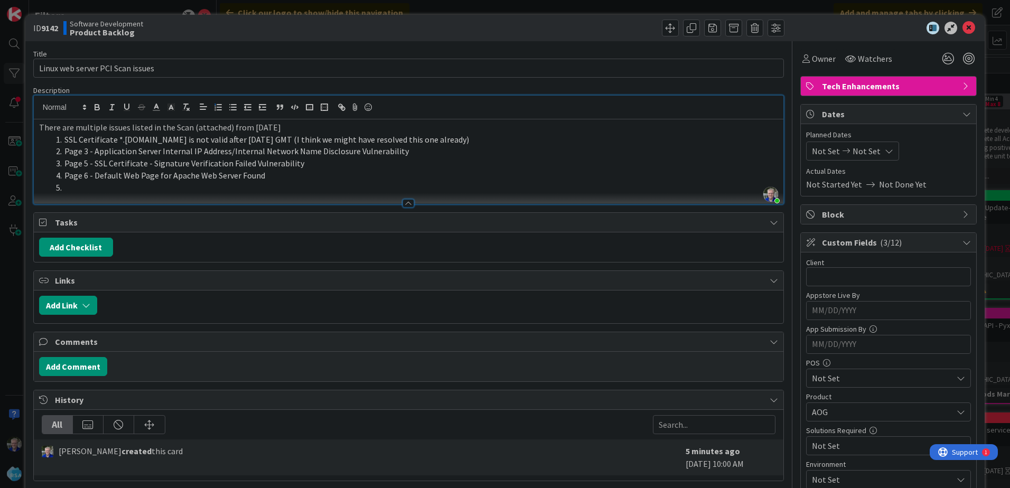
click at [84, 187] on li at bounding box center [415, 188] width 727 height 12
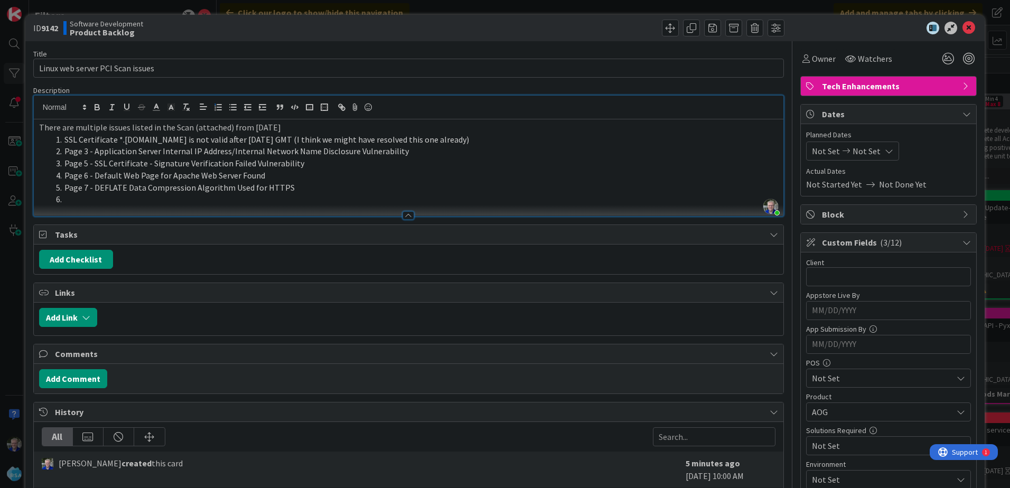
click at [68, 201] on li at bounding box center [415, 199] width 727 height 12
drag, startPoint x: 268, startPoint y: 200, endPoint x: 322, endPoint y: 200, distance: 54.4
click at [322, 200] on li "Page 11 - Default Web Page for Apache Web Server Found (different server)" at bounding box center [415, 199] width 727 height 12
click at [313, 173] on li "Page 6 - Default Web Page for Apache Web Server Found" at bounding box center [415, 176] width 727 height 12
click at [265, 174] on li "Page 6 - Default Web Page for Apache Web Server Found" at bounding box center [415, 176] width 727 height 12
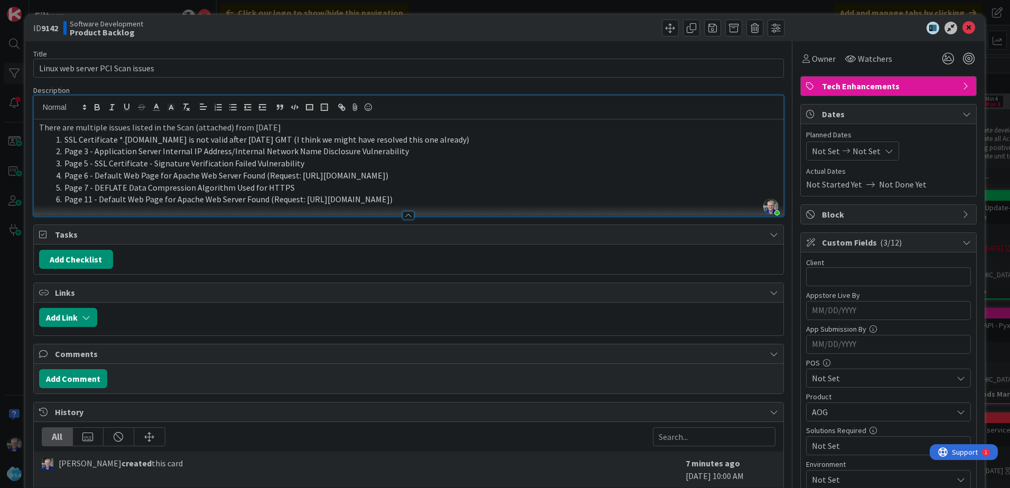
click at [263, 175] on li "Page 6 - Default Web Page for Apache Web Server Found (Request: [URL][DOMAIN_NA…" at bounding box center [415, 176] width 727 height 12
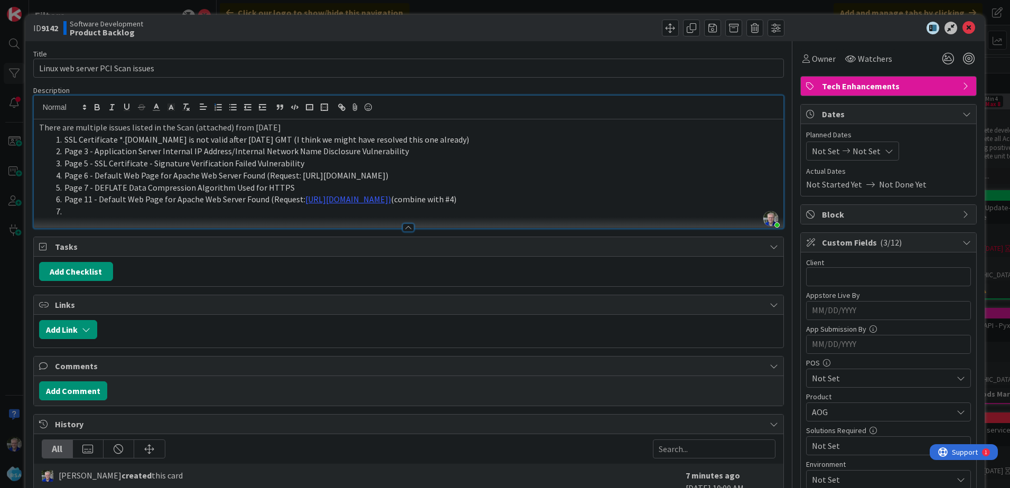
click at [71, 211] on li at bounding box center [415, 212] width 727 height 12
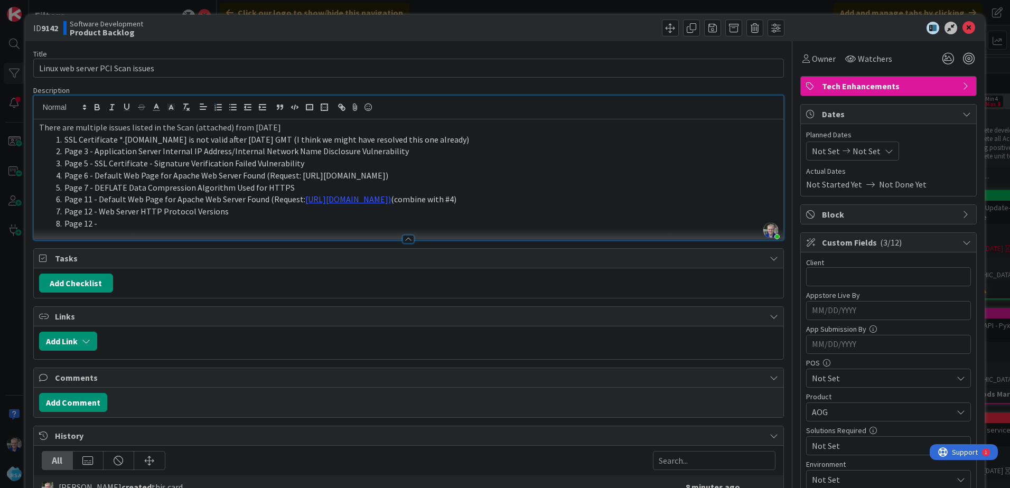
click at [116, 222] on li "Page 12 -" at bounding box center [415, 224] width 727 height 12
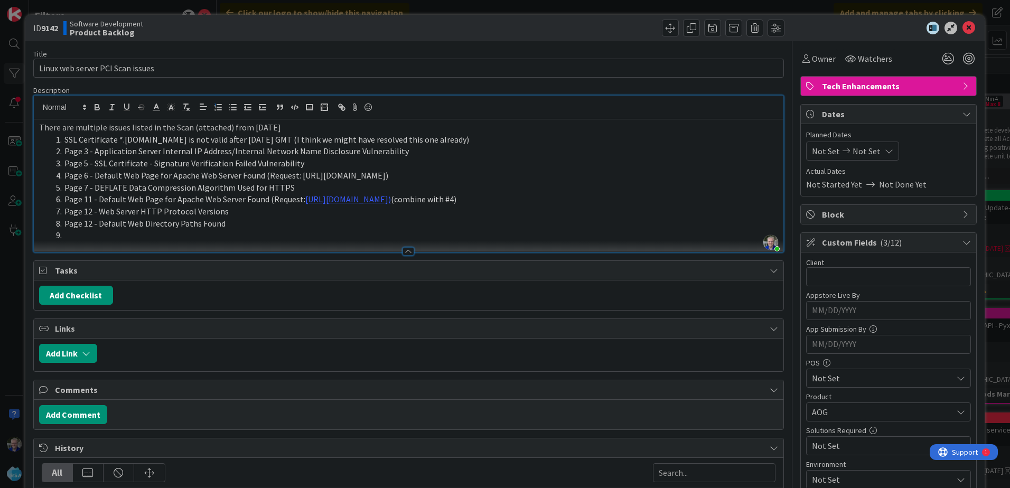
click at [228, 215] on li "Page 12 - Web Server HTTP Protocol Versions" at bounding box center [415, 212] width 727 height 12
click at [245, 225] on li "Page 12 - Default Web Directory Paths Found" at bounding box center [415, 224] width 727 height 12
click at [82, 236] on li at bounding box center [415, 235] width 727 height 12
click at [333, 238] on li "Page 15 - HTTP Response Method and Header Information Collected" at bounding box center [415, 235] width 727 height 12
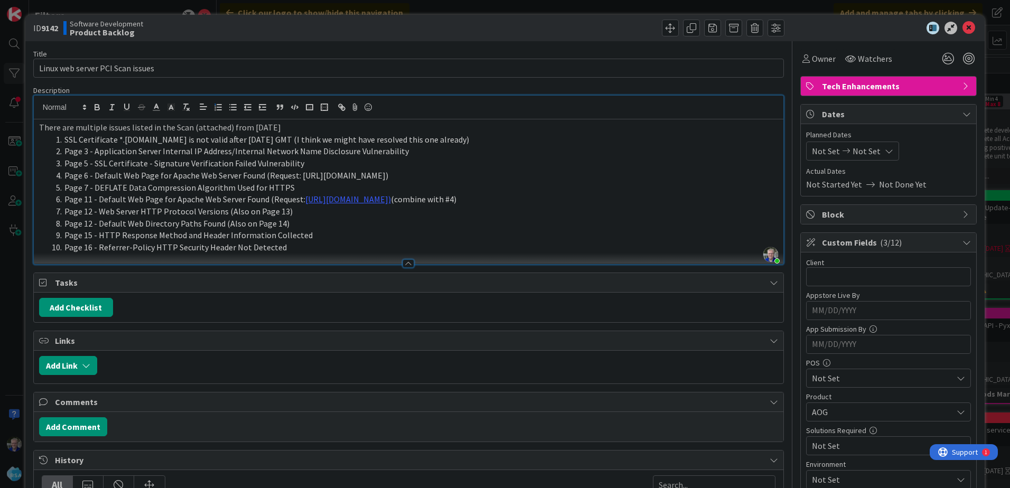
click at [317, 239] on li "Page 15 - HTTP Response Method and Header Information Collected" at bounding box center [415, 235] width 727 height 12
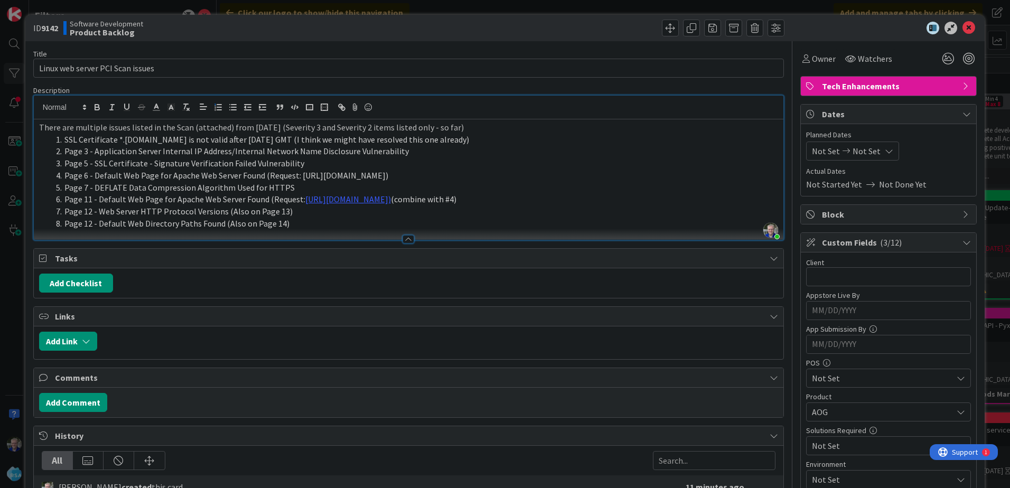
click at [300, 224] on li "Page 12 - Default Web Directory Paths Found (Also on Page 14)" at bounding box center [415, 224] width 727 height 12
click at [77, 283] on button "Add Checklist" at bounding box center [76, 283] width 74 height 19
type input "REQUIREMENTS"
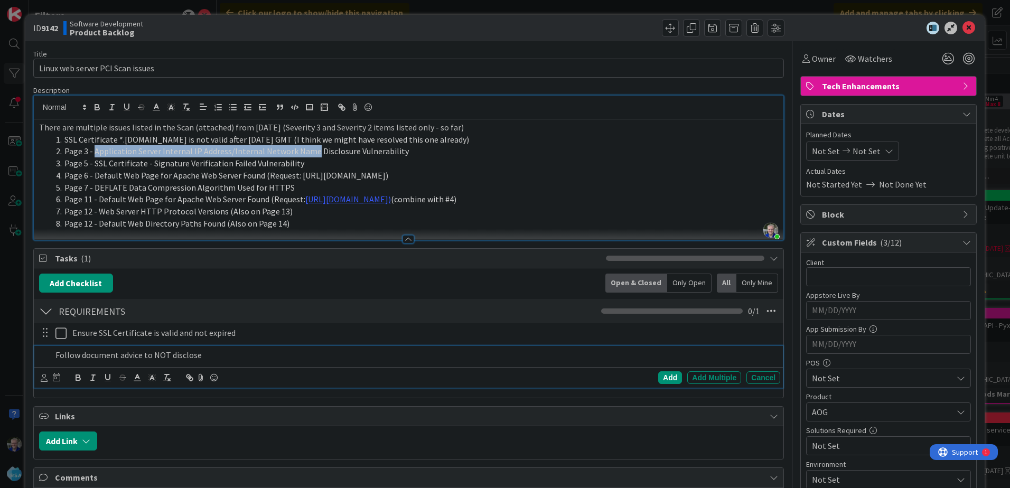
drag, startPoint x: 93, startPoint y: 151, endPoint x: 310, endPoint y: 151, distance: 216.6
click at [310, 151] on li "Page 3 - Application Server Internal IP Address/Internal Network Name Disclosur…" at bounding box center [415, 151] width 727 height 12
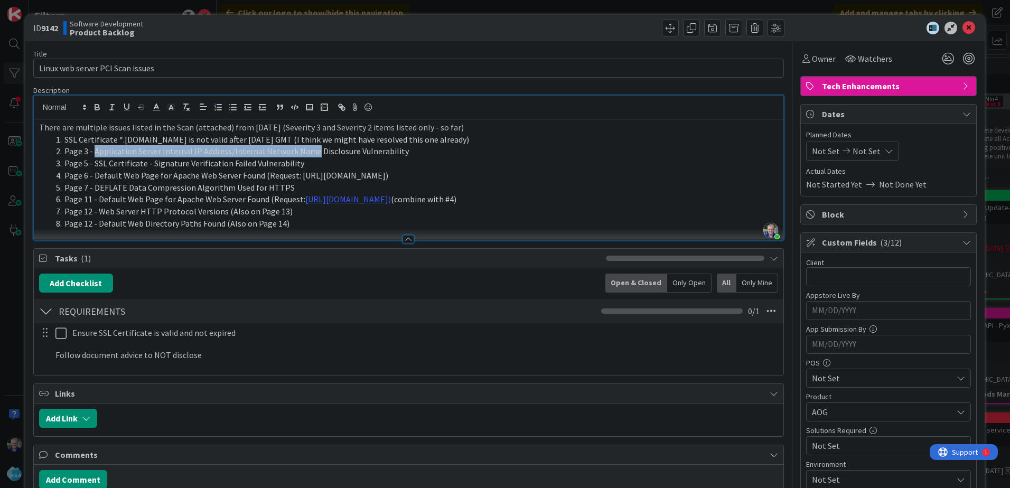
copy li "Application Server Internal IP Address/Internal Network Name"
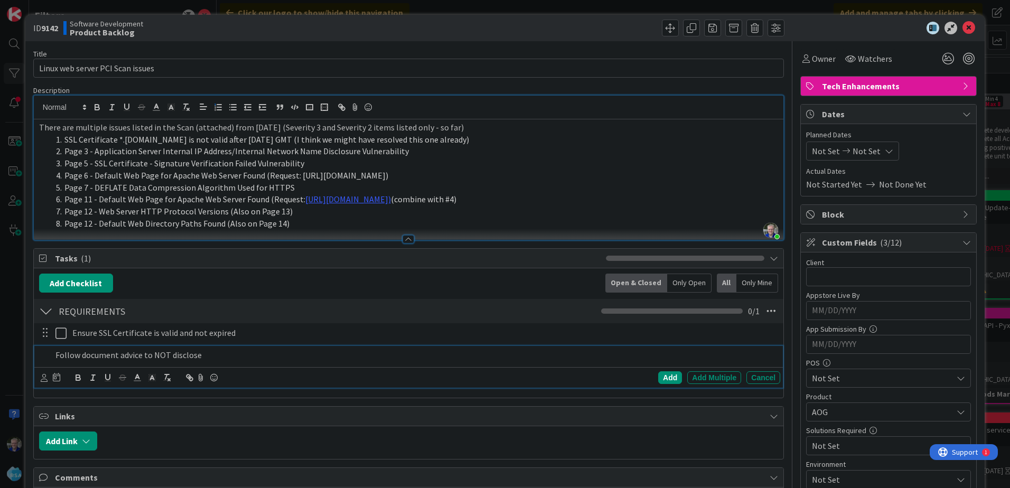
click at [225, 357] on p "Follow document advice to NOT disclose" at bounding box center [415, 355] width 721 height 12
click at [197, 356] on p "Follow document advice to NOT disclose Application Server Internal IP Address/I…" at bounding box center [415, 355] width 721 height 12
drag, startPoint x: 141, startPoint y: 355, endPoint x: 51, endPoint y: 355, distance: 90.4
click at [51, 355] on div "Follow document advice to NOT disclose Application Server Internal IP Address/I…" at bounding box center [415, 355] width 729 height 18
copy p "Follow document advice"
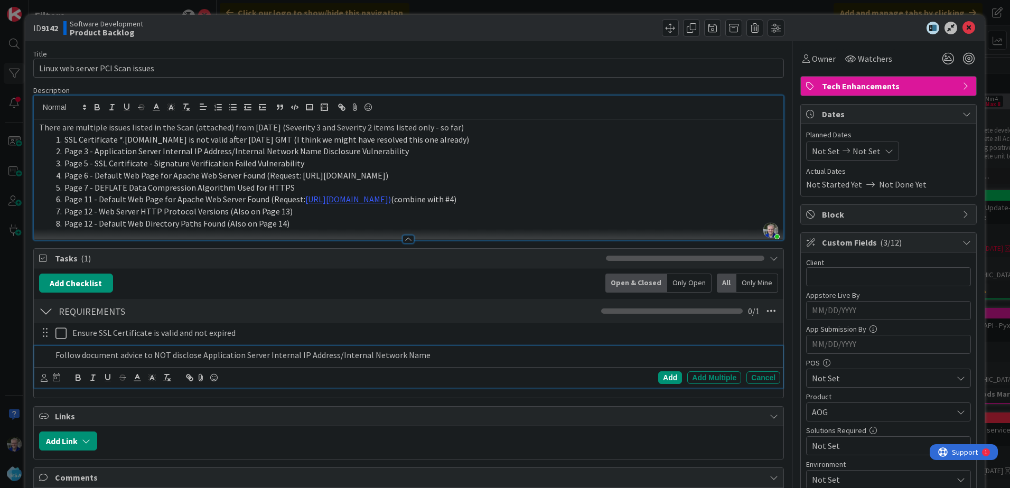
drag, startPoint x: 440, startPoint y: 352, endPoint x: 427, endPoint y: 361, distance: 15.5
click at [440, 353] on p "Follow document advice to NOT disclose Application Server Internal IP Address/I…" at bounding box center [415, 355] width 721 height 12
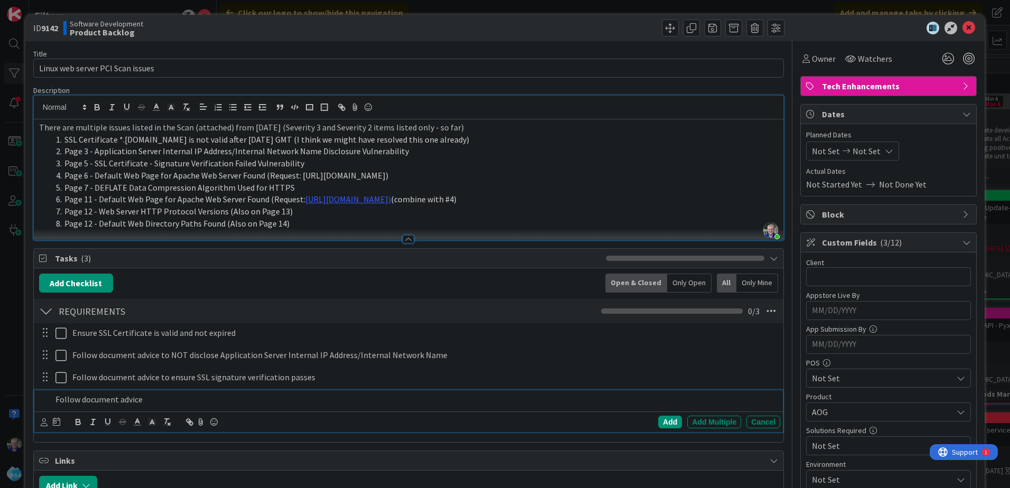
click at [505, 201] on li "Page 11 - Default Web Page for Apache Web Server Found (Request: [URL][DOMAIN_N…" at bounding box center [415, 199] width 727 height 12
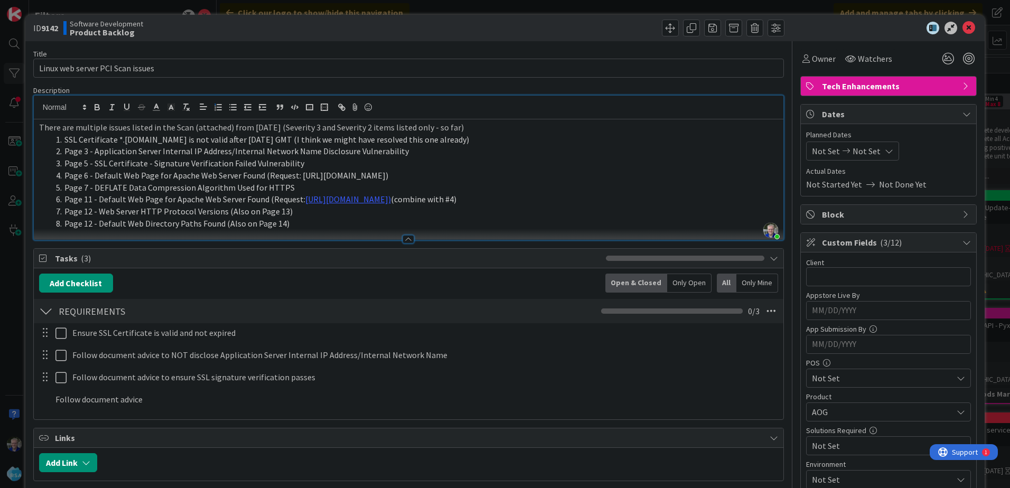
click at [510, 175] on li "Page 6 - Default Web Page for Apache Web Server Found (Request: [URL][DOMAIN_NA…" at bounding box center [415, 176] width 727 height 12
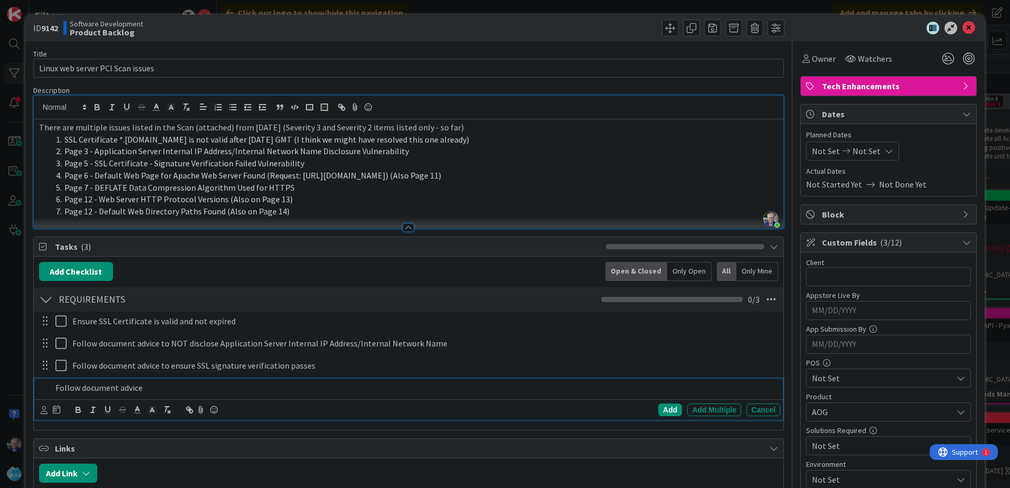
click at [134, 389] on p "Follow document advice" at bounding box center [415, 388] width 721 height 12
click at [161, 386] on p "Follow document advice" at bounding box center [415, 388] width 721 height 12
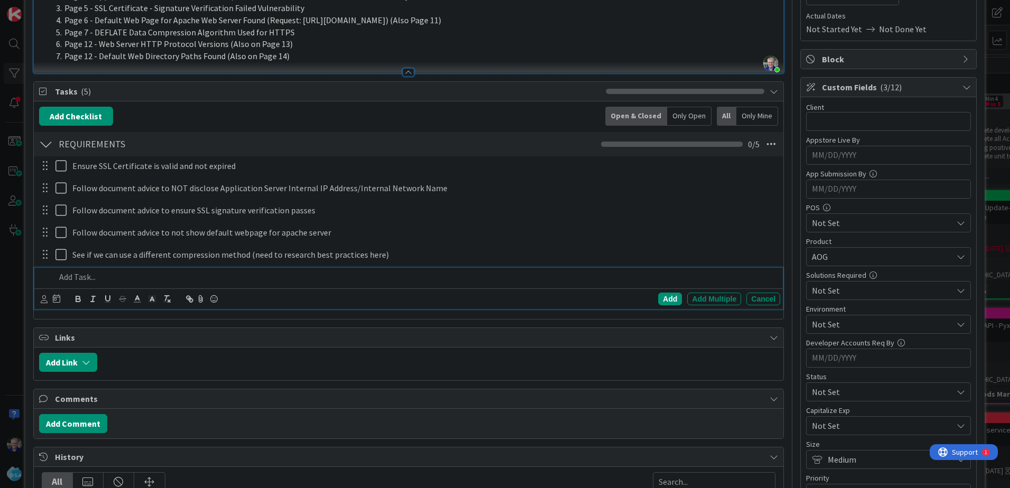
scroll to position [159, 0]
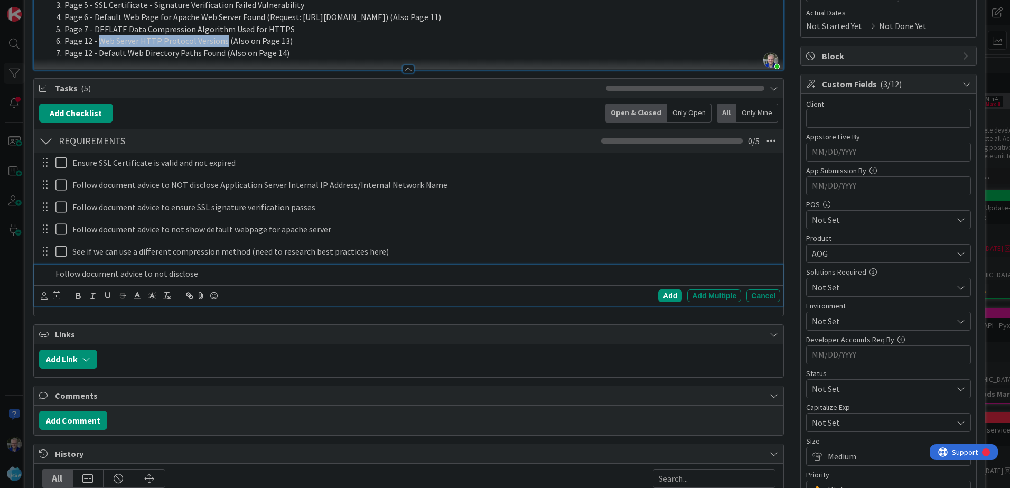
drag, startPoint x: 97, startPoint y: 40, endPoint x: 220, endPoint y: 40, distance: 123.1
click at [220, 40] on li "Page 12 - Web Server HTTP Protocol Versions (Also on Page 13)" at bounding box center [415, 41] width 727 height 12
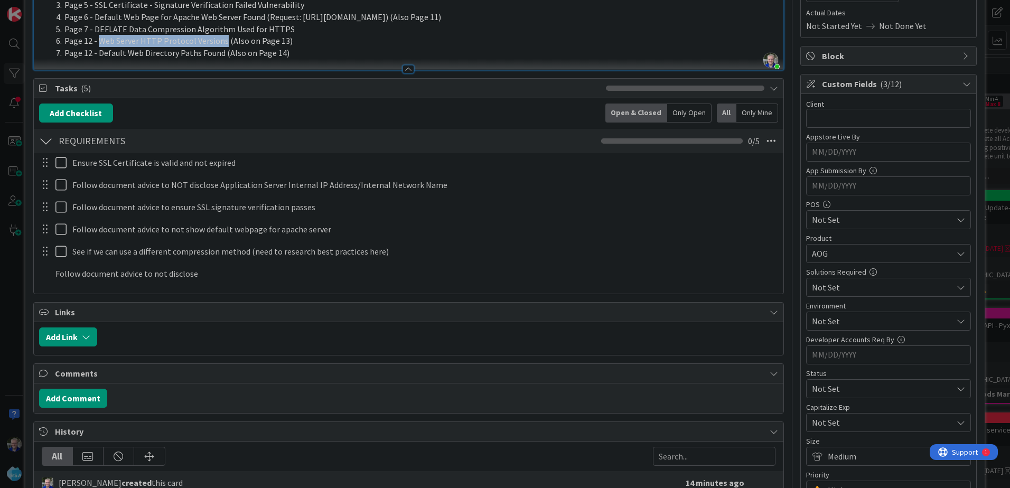
copy li "Web Server HTTP Protocol Versions"
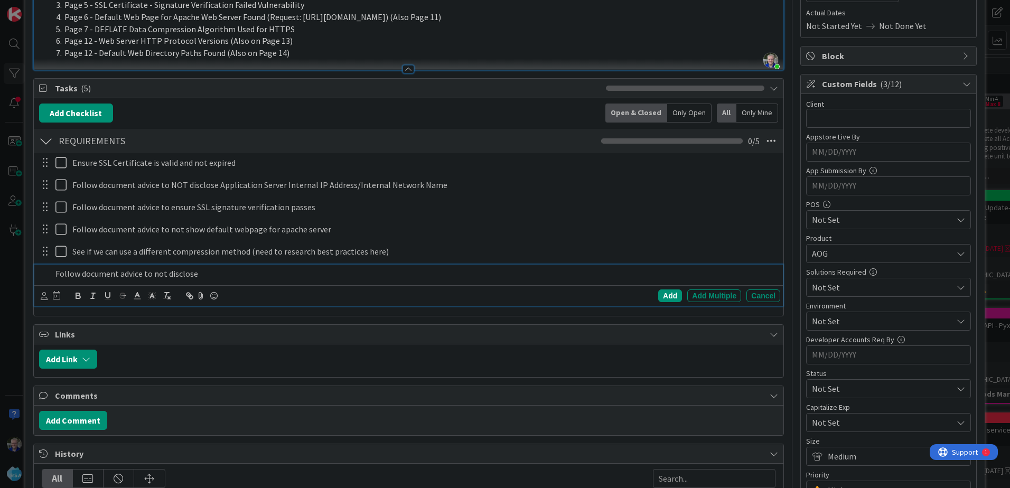
click at [210, 277] on p "Follow document advice to not disclose" at bounding box center [415, 274] width 721 height 12
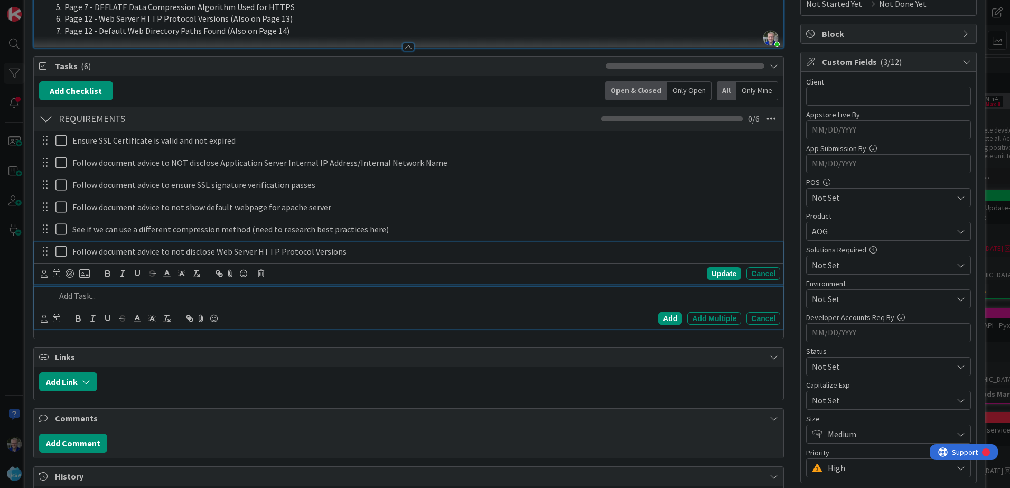
scroll to position [203, 0]
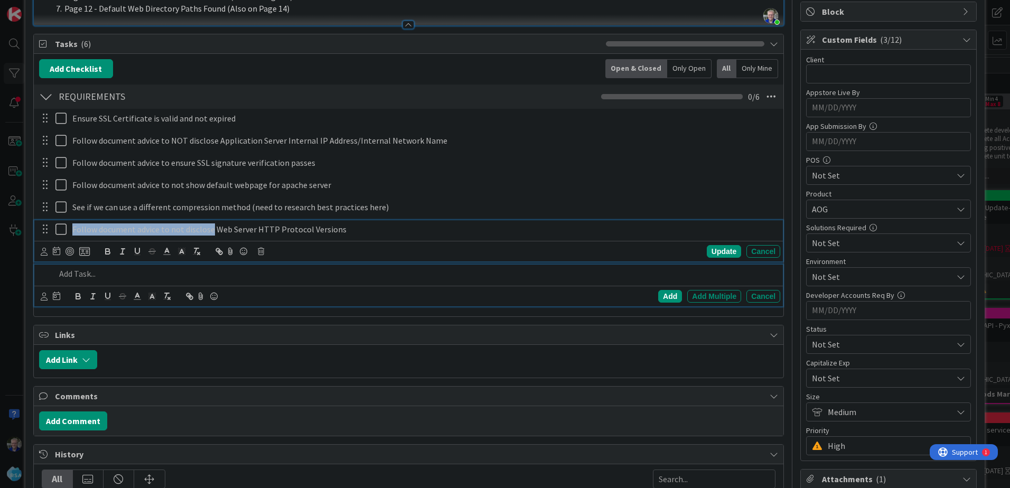
drag, startPoint x: 72, startPoint y: 249, endPoint x: 211, endPoint y: 231, distance: 139.6
click at [211, 231] on p "Follow document advice to not disclose Web Server HTTP Protocol Versions" at bounding box center [424, 230] width 704 height 12
click at [80, 272] on p at bounding box center [415, 274] width 721 height 12
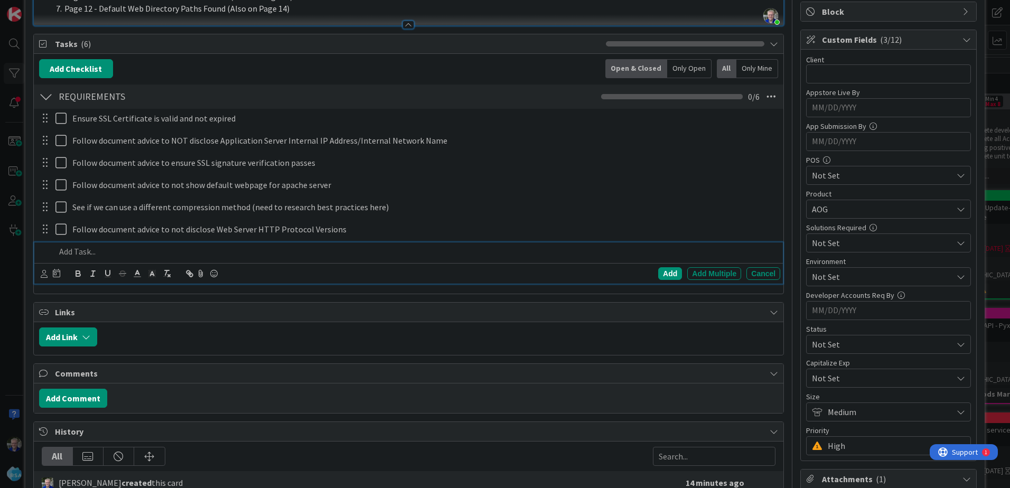
scroll to position [181, 0]
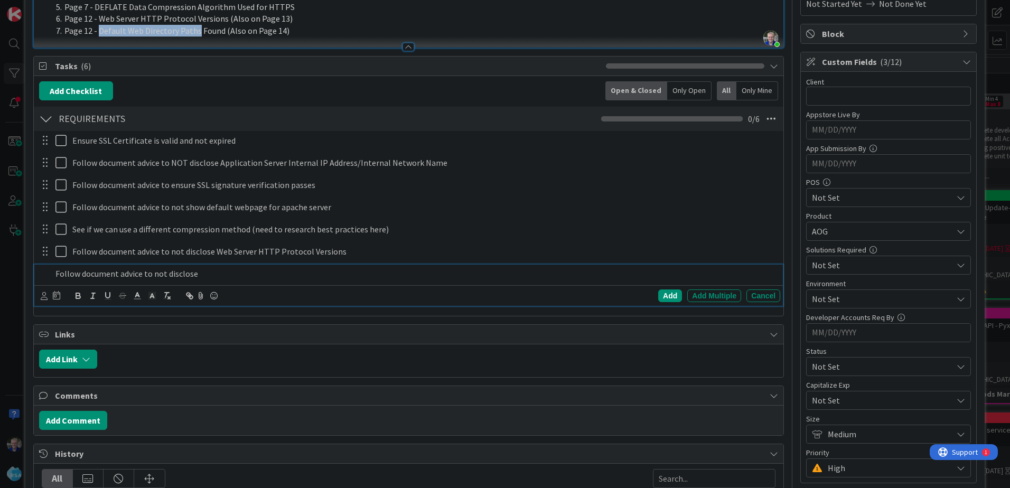
drag, startPoint x: 98, startPoint y: 30, endPoint x: 194, endPoint y: 34, distance: 96.2
click at [194, 34] on li "Page 12 - Default Web Directory Paths Found (Also on Page 14)" at bounding box center [415, 31] width 727 height 12
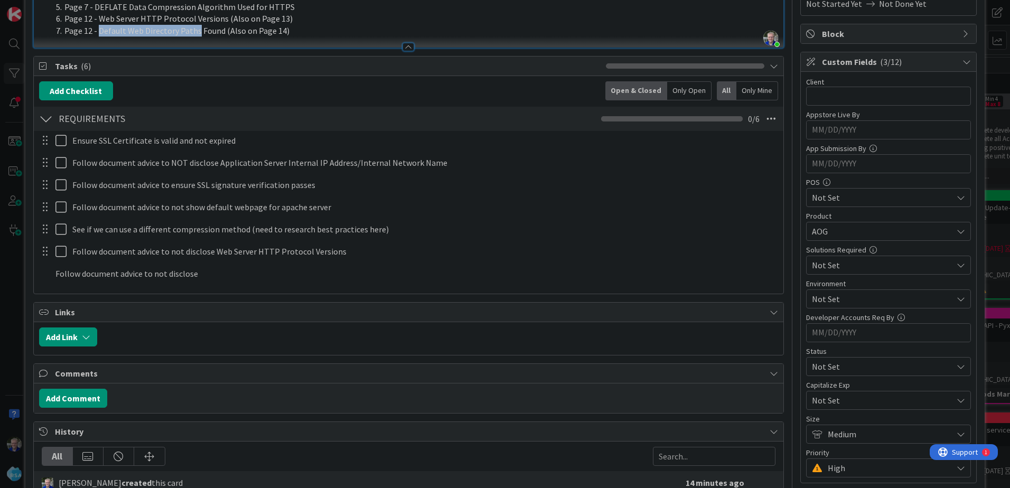
copy li "Default Web Directory Paths"
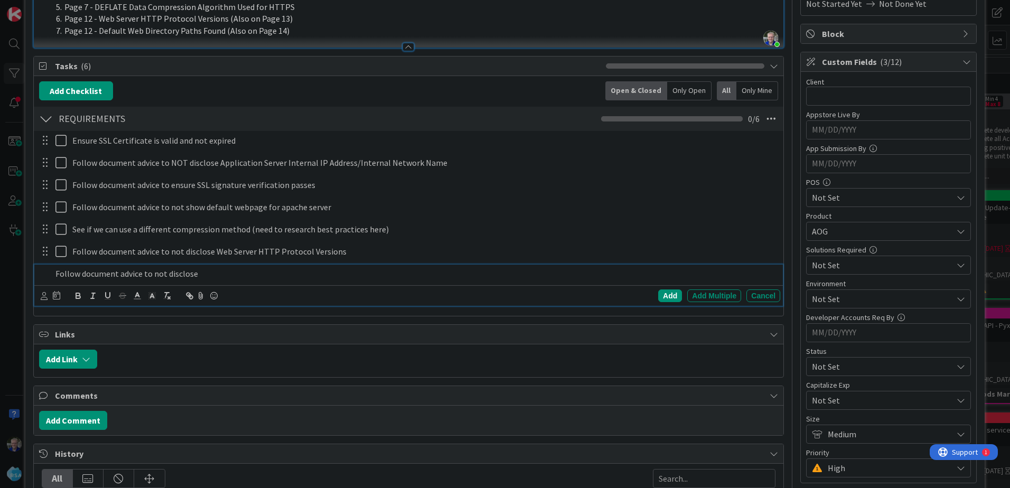
click at [210, 271] on p "Follow document advice to not disclose" at bounding box center [415, 274] width 721 height 12
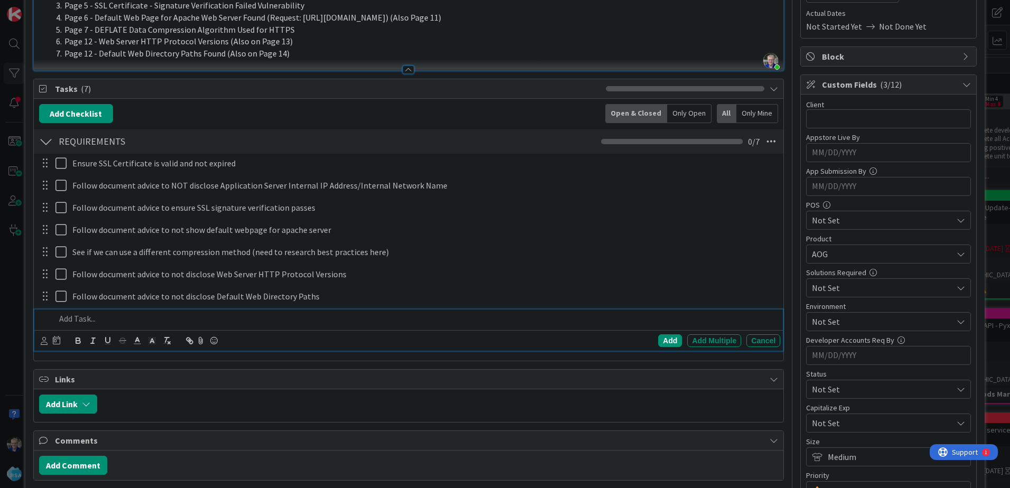
scroll to position [44, 0]
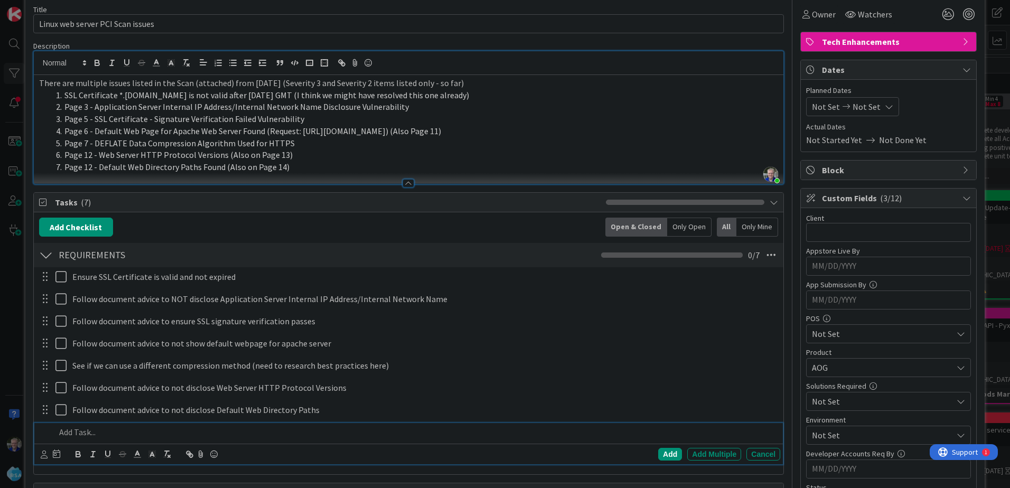
click at [491, 157] on li "Page 12 - Web Server HTTP Protocol Versions (Also on Page 13)" at bounding box center [415, 155] width 727 height 12
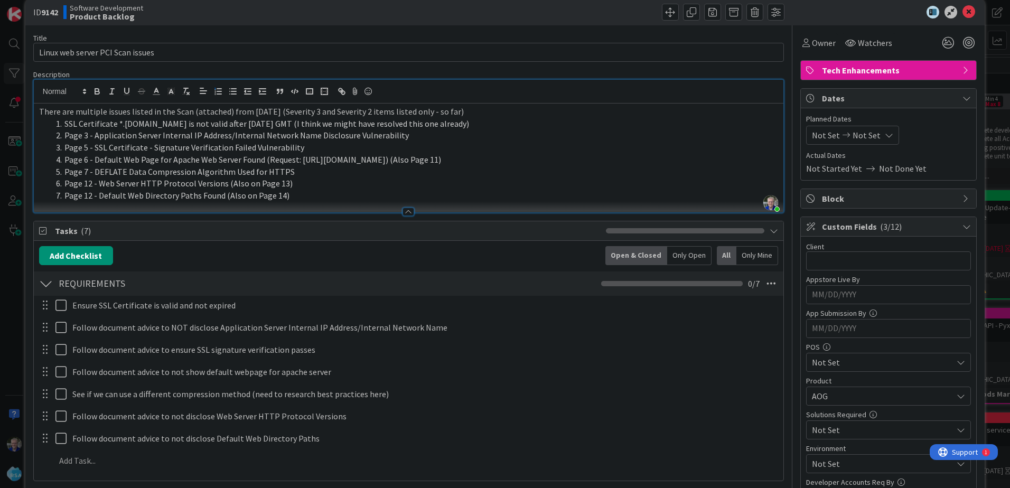
scroll to position [0, 0]
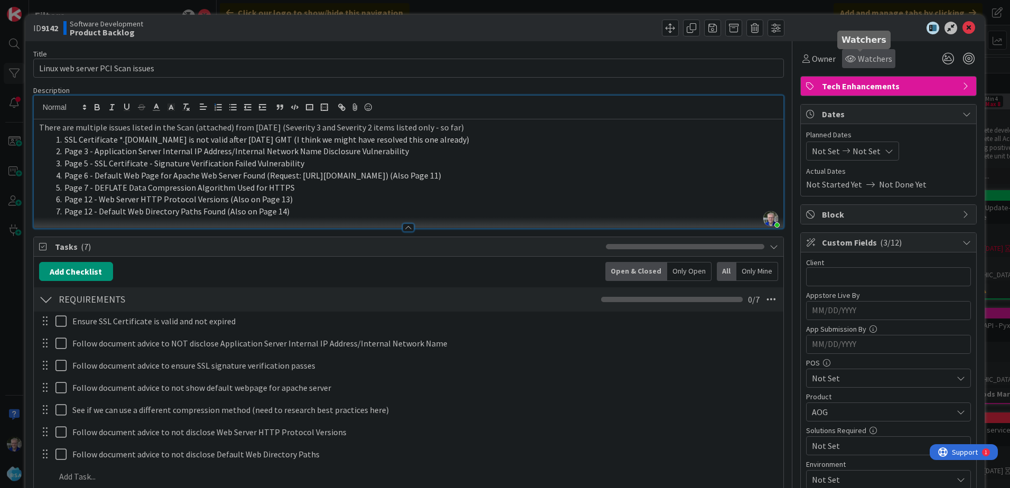
click at [799, 60] on span "Watchers" at bounding box center [875, 58] width 34 height 13
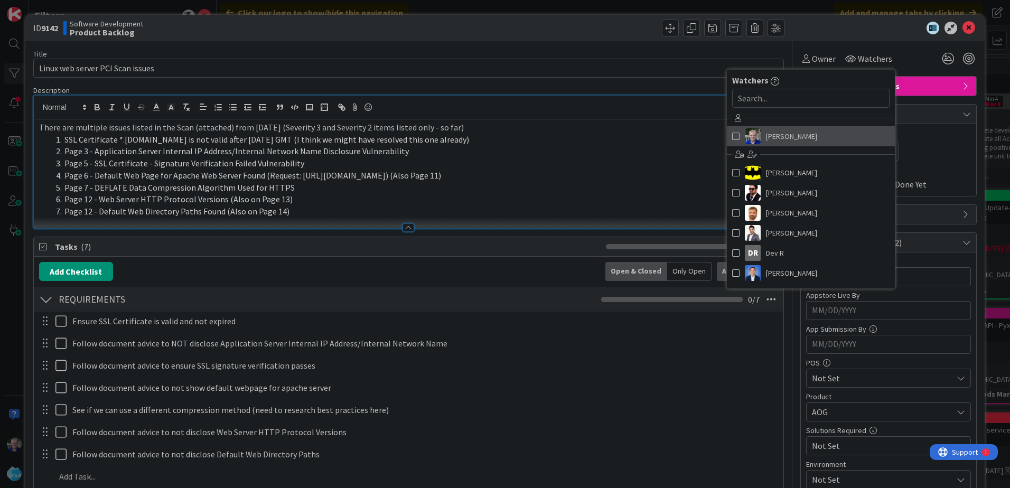
drag, startPoint x: 725, startPoint y: 136, endPoint x: 743, endPoint y: 114, distance: 28.1
click at [732, 136] on span at bounding box center [735, 136] width 7 height 16
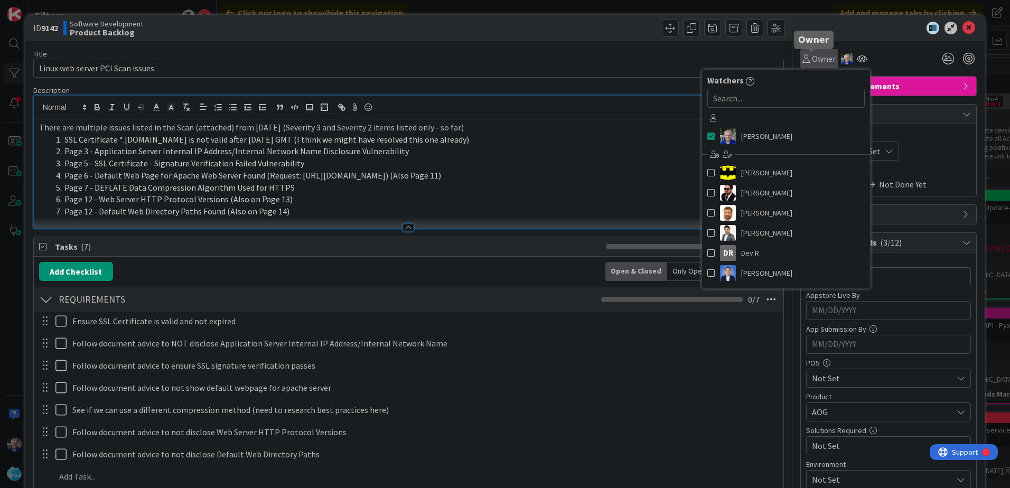
click at [799, 54] on span "Owner" at bounding box center [824, 58] width 24 height 13
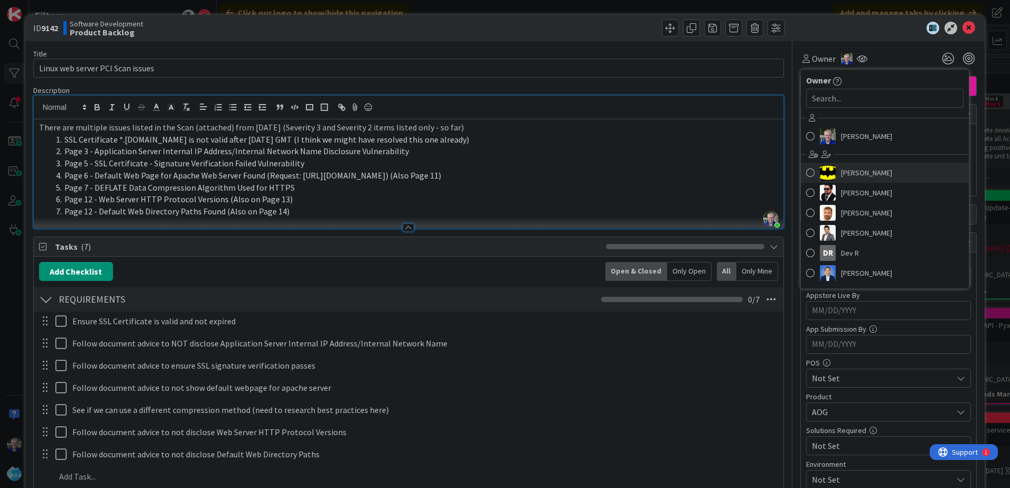
click at [799, 171] on span at bounding box center [810, 173] width 8 height 16
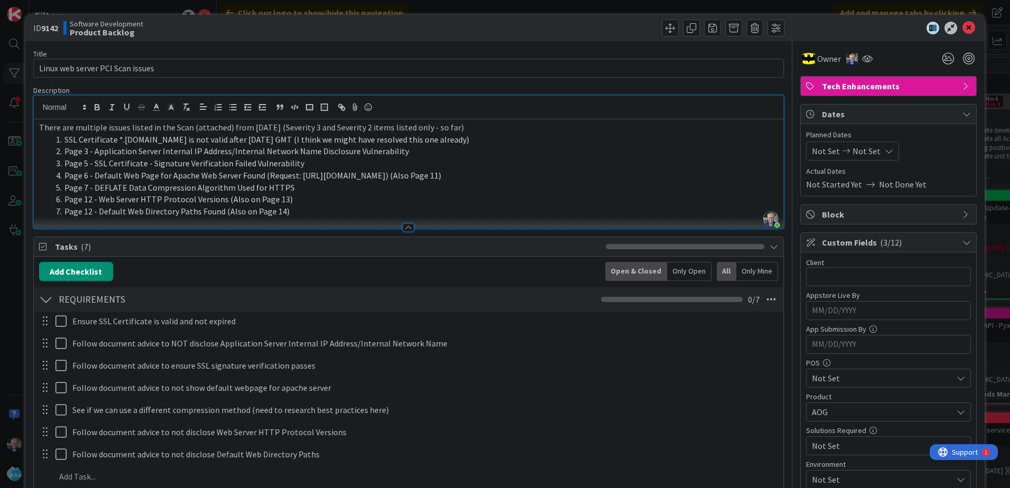
click at [328, 123] on p "There are multiple issues listed in the Scan (attached) from [DATE] (Severity 3…" at bounding box center [408, 128] width 739 height 12
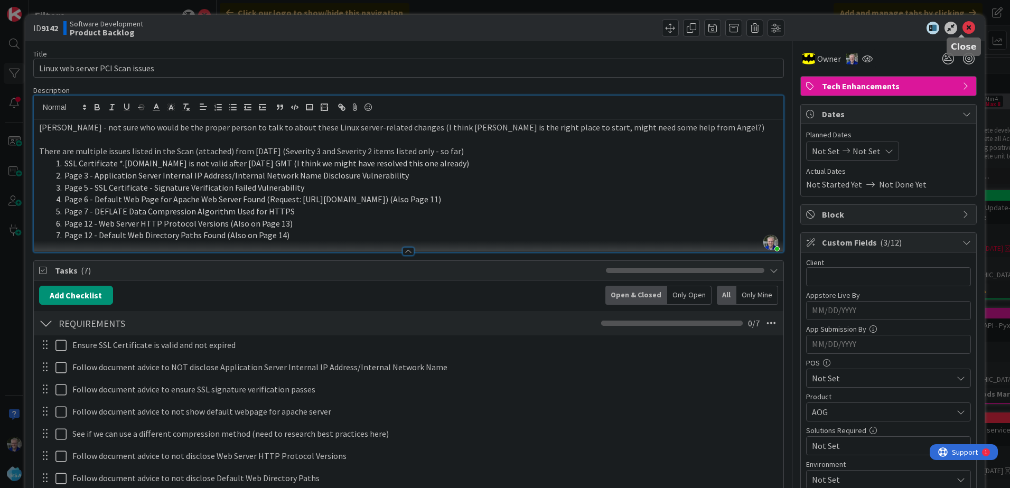
click at [799, 27] on icon at bounding box center [969, 28] width 13 height 13
